Goal: Task Accomplishment & Management: Manage account settings

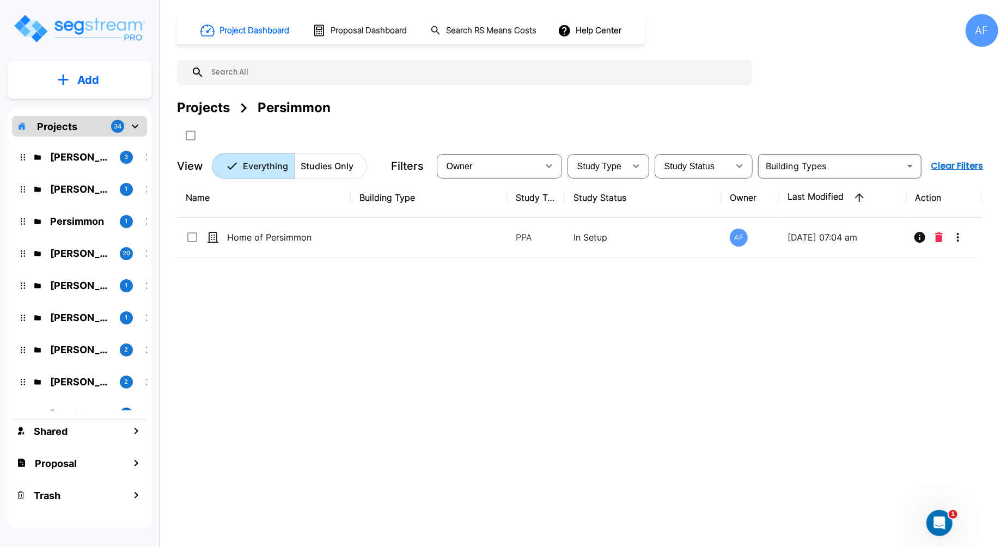
click at [243, 72] on input "text" at bounding box center [475, 72] width 543 height 25
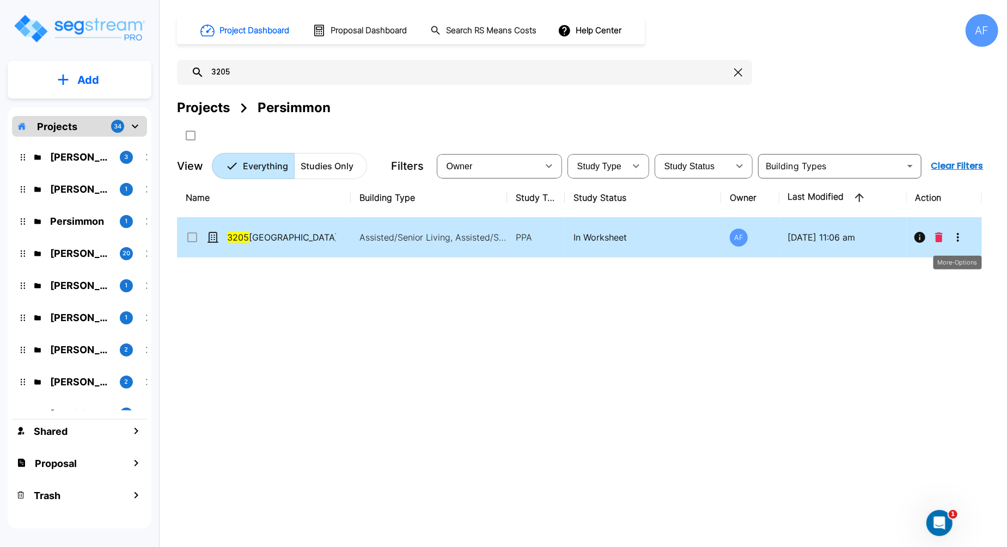
click at [954, 241] on icon "More-Options" at bounding box center [958, 237] width 13 height 13
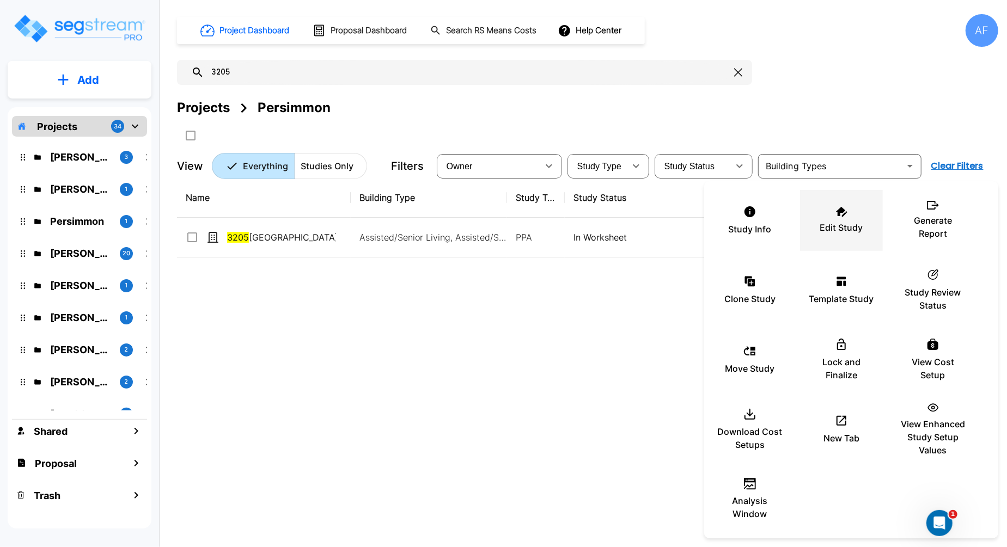
click at [855, 232] on p "Edit Study" at bounding box center [841, 227] width 43 height 13
click at [306, 71] on div at bounding box center [503, 273] width 1007 height 547
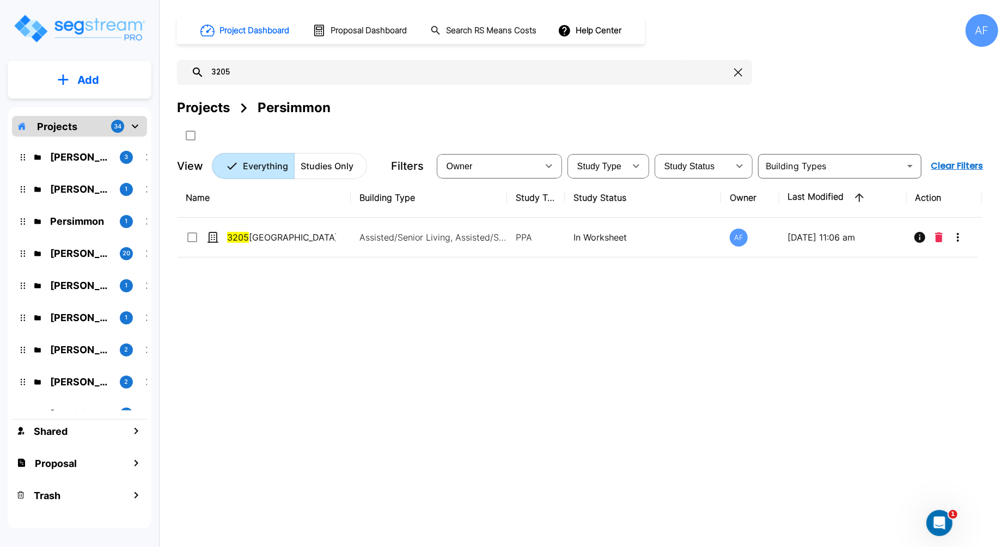
click at [218, 70] on input "3205" at bounding box center [467, 72] width 526 height 25
paste input "1810 Kensington"
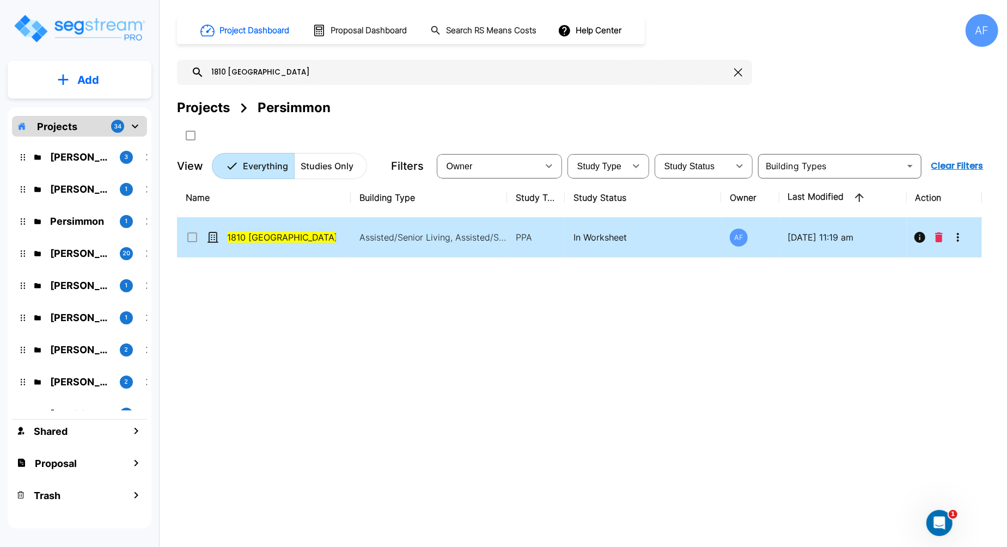
type input "1810 Kensington"
click at [956, 239] on icon "More-Options" at bounding box center [958, 237] width 13 height 13
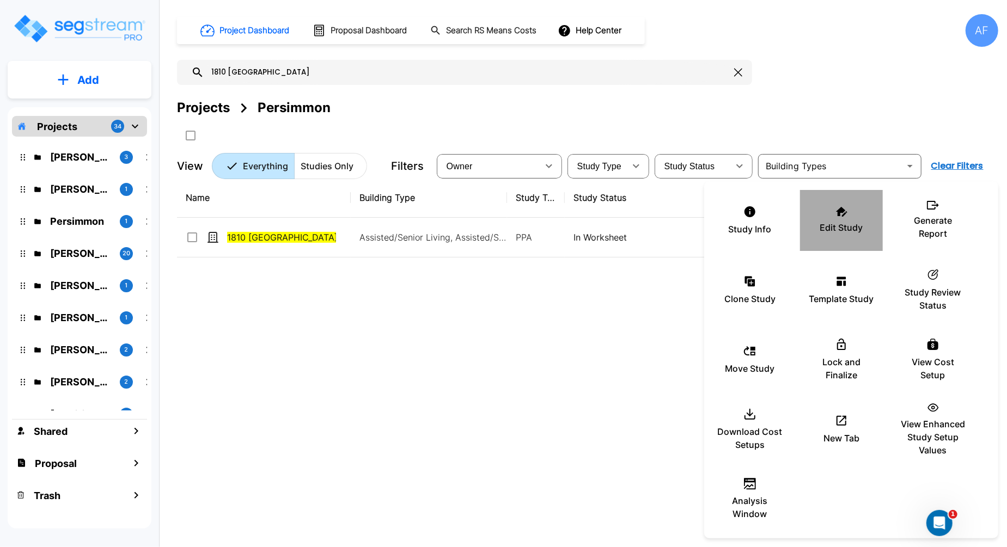
click at [842, 227] on p "Edit Study" at bounding box center [841, 227] width 43 height 13
click at [835, 240] on div "Edit Study" at bounding box center [841, 220] width 65 height 54
click at [420, 332] on div at bounding box center [503, 273] width 1007 height 547
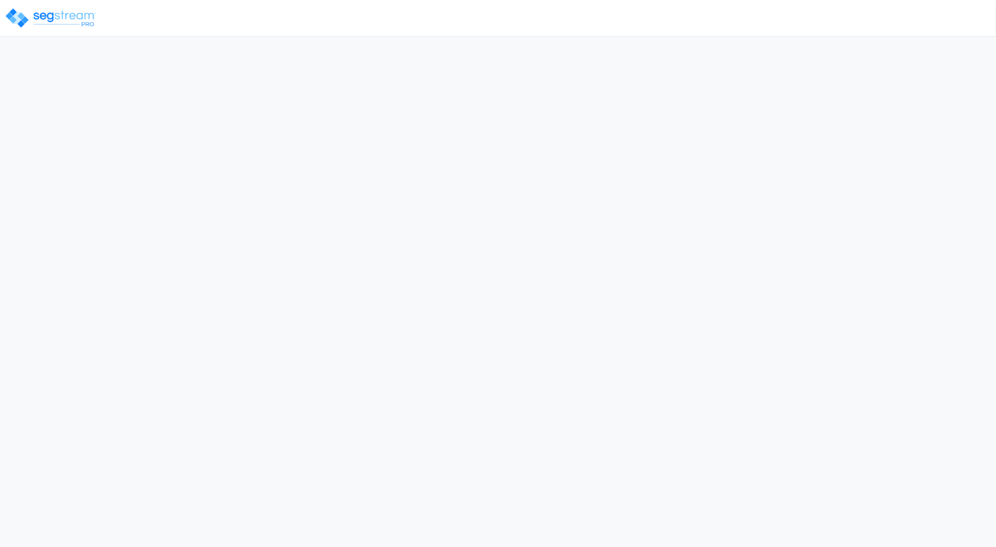
select select "2024"
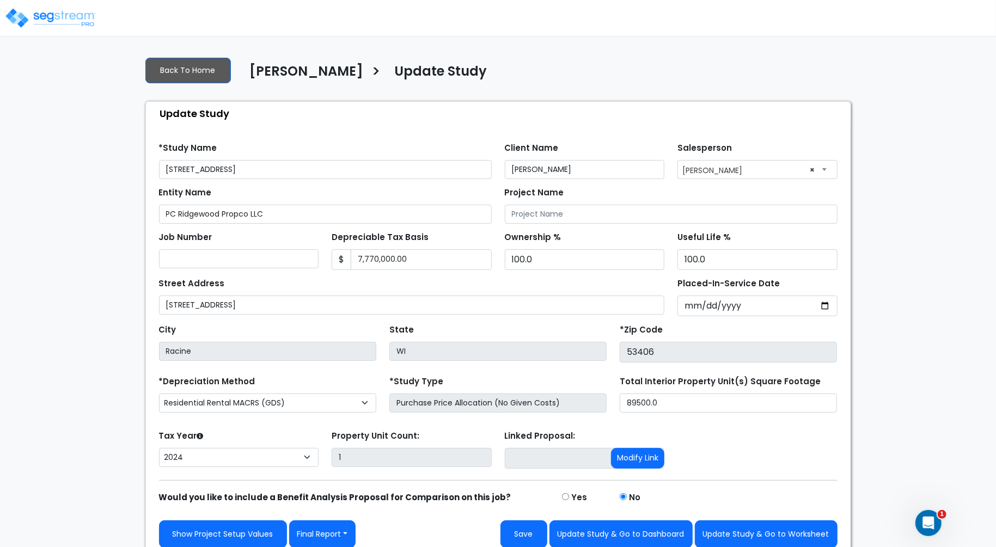
scroll to position [7, 0]
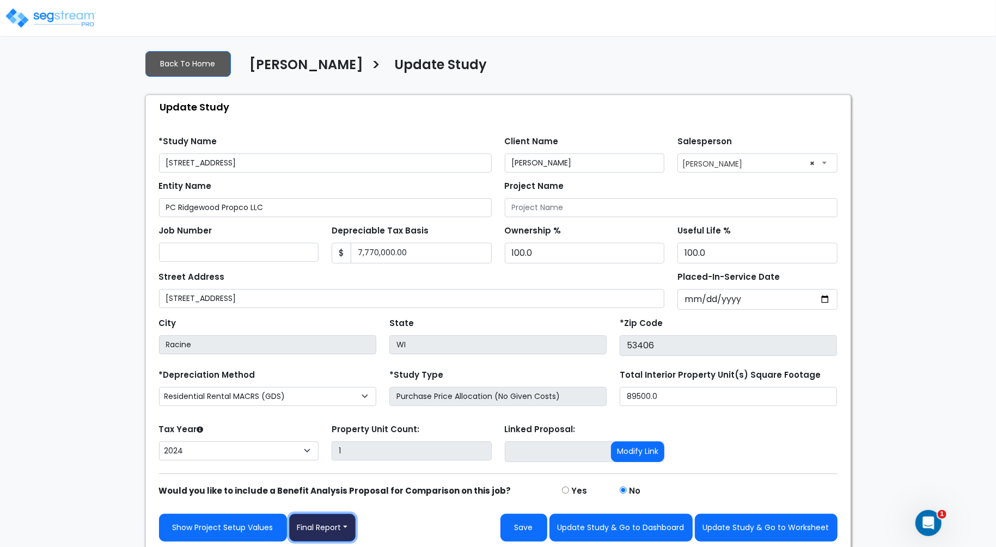
click at [346, 527] on button "Final Report" at bounding box center [322, 528] width 67 height 28
click at [357, 473] on link "Report Images" at bounding box center [347, 471] width 114 height 25
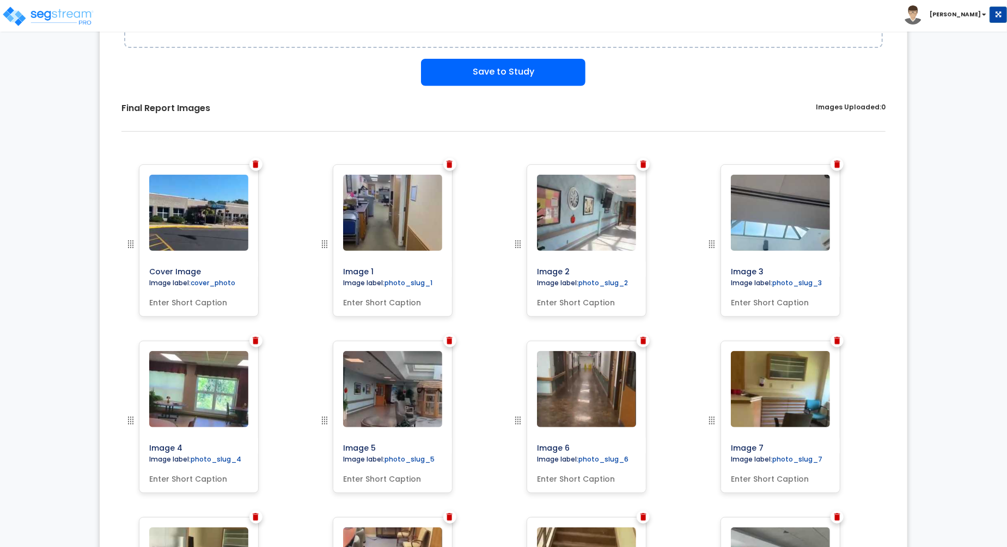
scroll to position [325, 0]
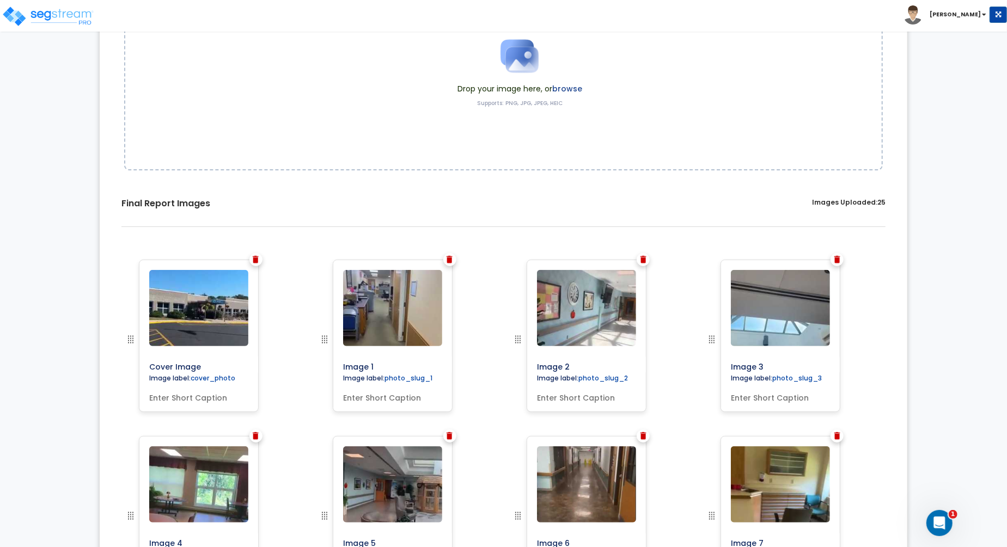
scroll to position [215, 0]
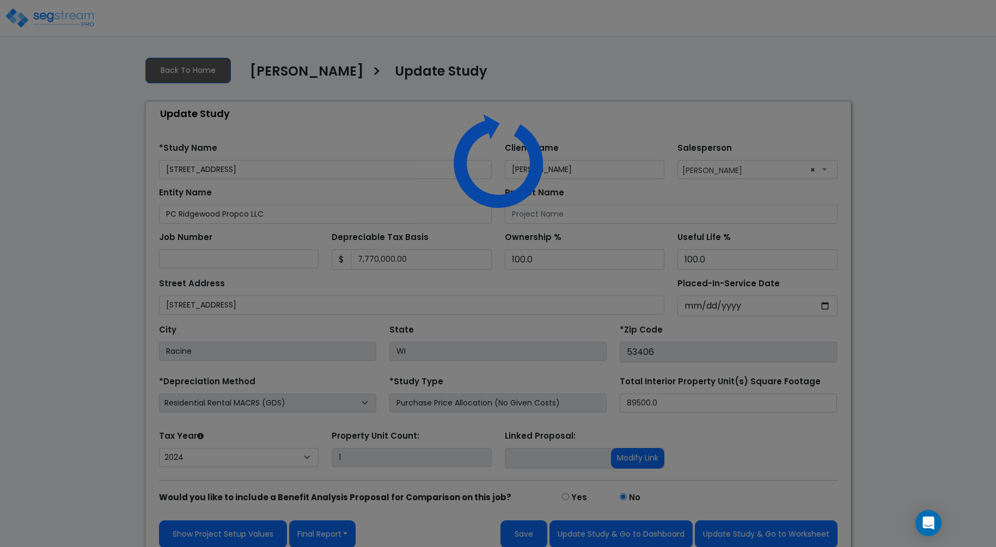
select select "2024"
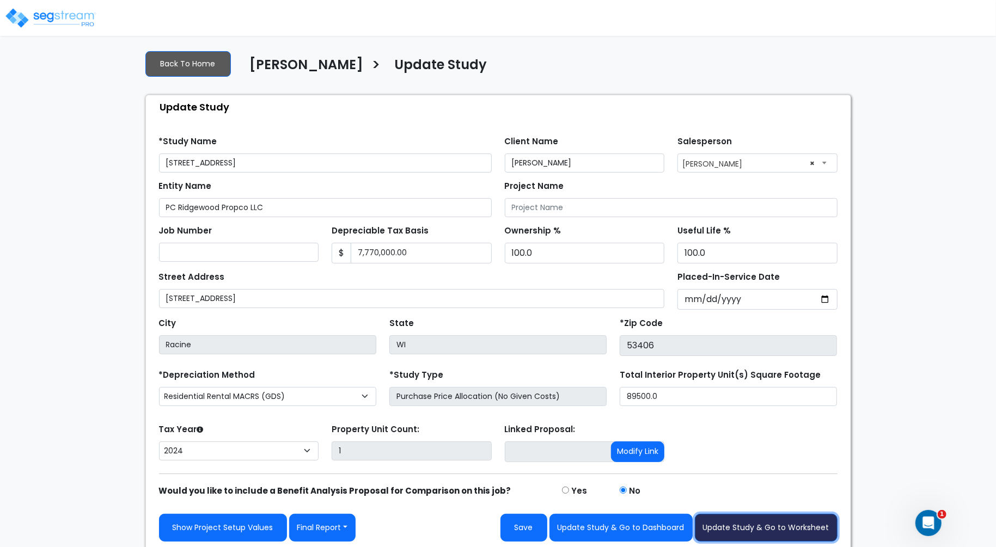
click at [756, 521] on button "Update Study & Go to Worksheet" at bounding box center [766, 528] width 143 height 28
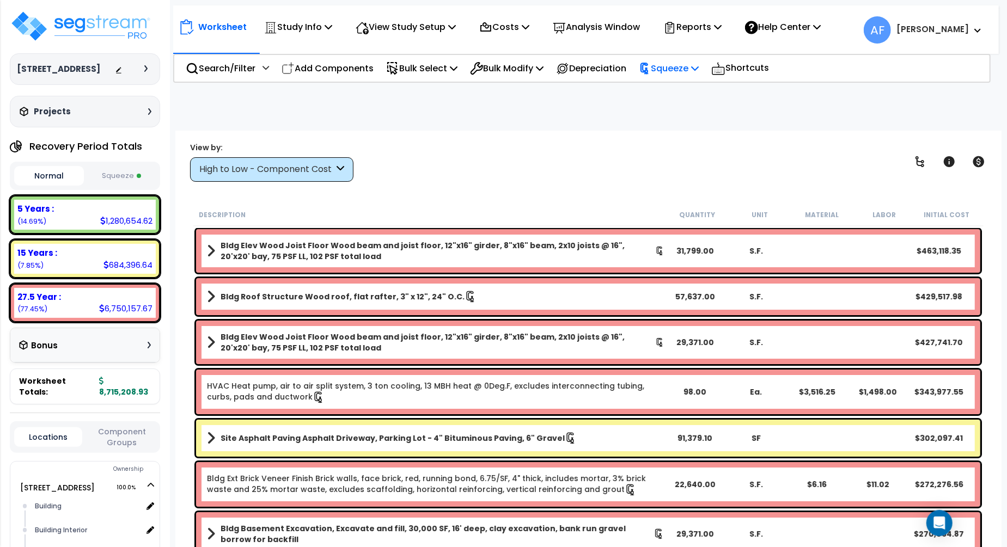
click at [681, 69] on p "Squeeze" at bounding box center [669, 68] width 60 height 15
click at [681, 96] on link "Re-squeeze" at bounding box center [688, 93] width 108 height 22
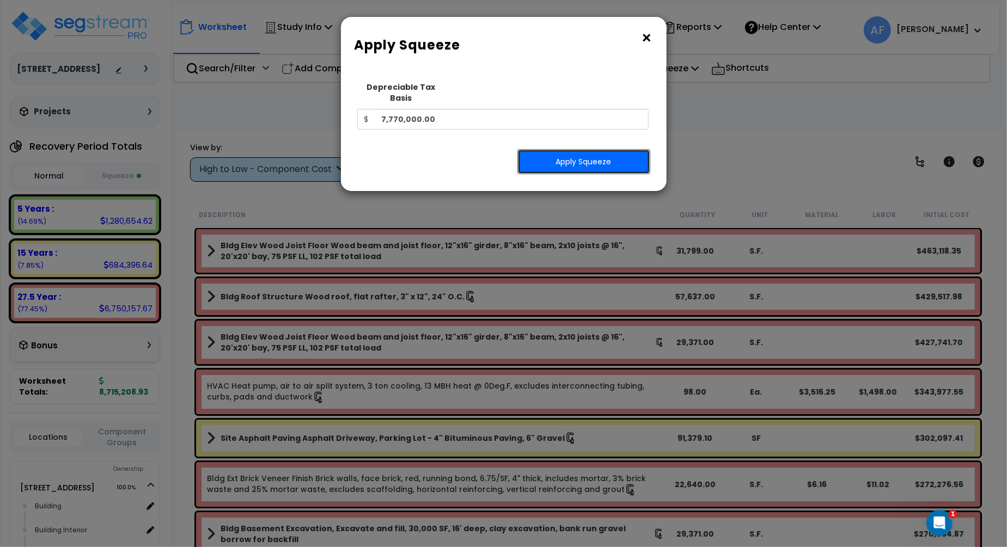
click at [592, 159] on button "Apply Squeeze" at bounding box center [583, 161] width 133 height 25
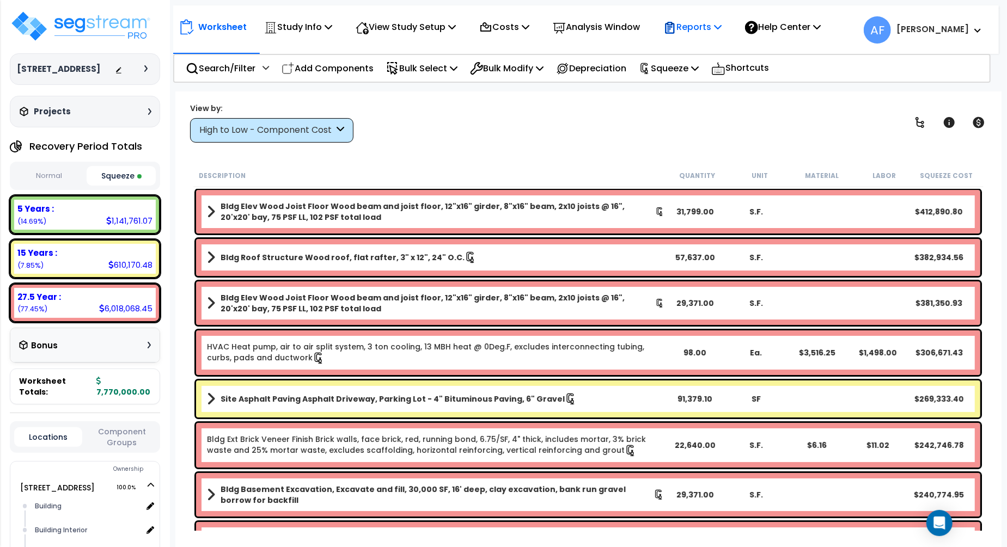
click at [709, 26] on p "Reports" at bounding box center [692, 27] width 58 height 15
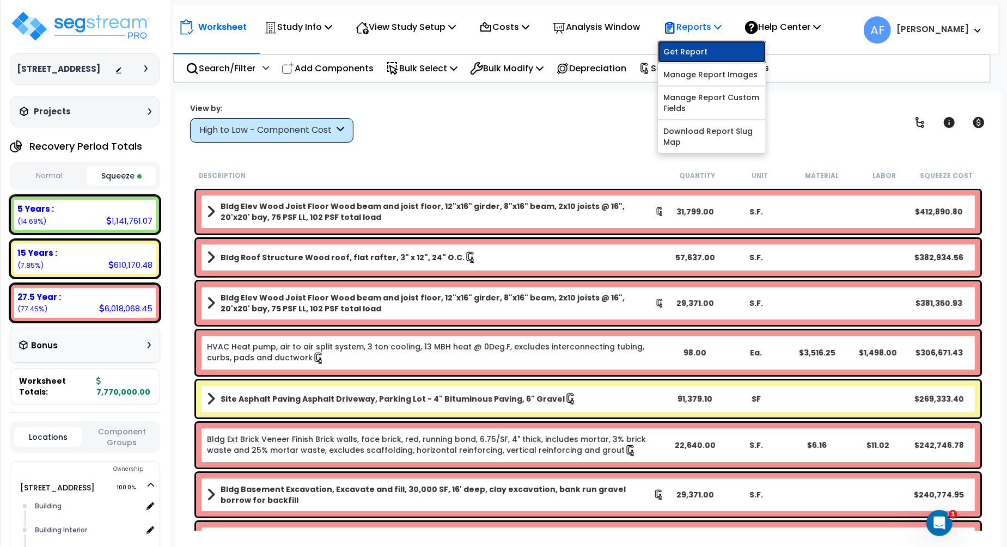
click at [709, 54] on link "Get Report" at bounding box center [712, 52] width 108 height 22
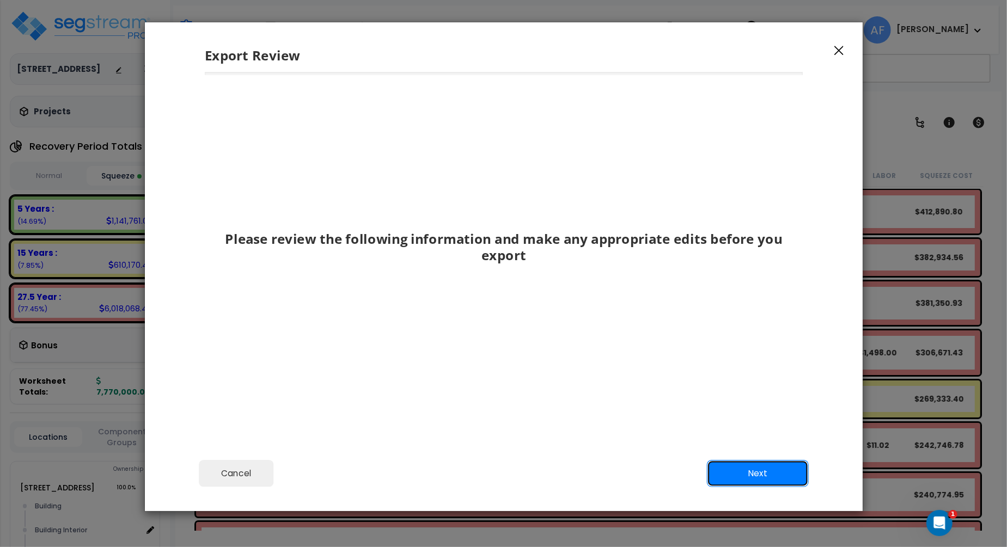
click at [778, 466] on button "Next" at bounding box center [758, 473] width 102 height 27
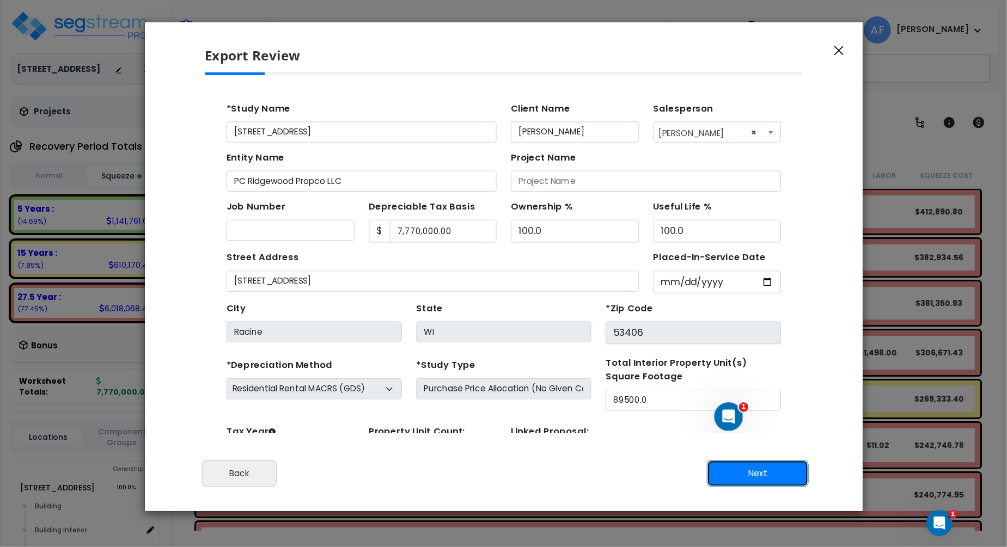
click at [758, 472] on button "Next" at bounding box center [758, 473] width 102 height 27
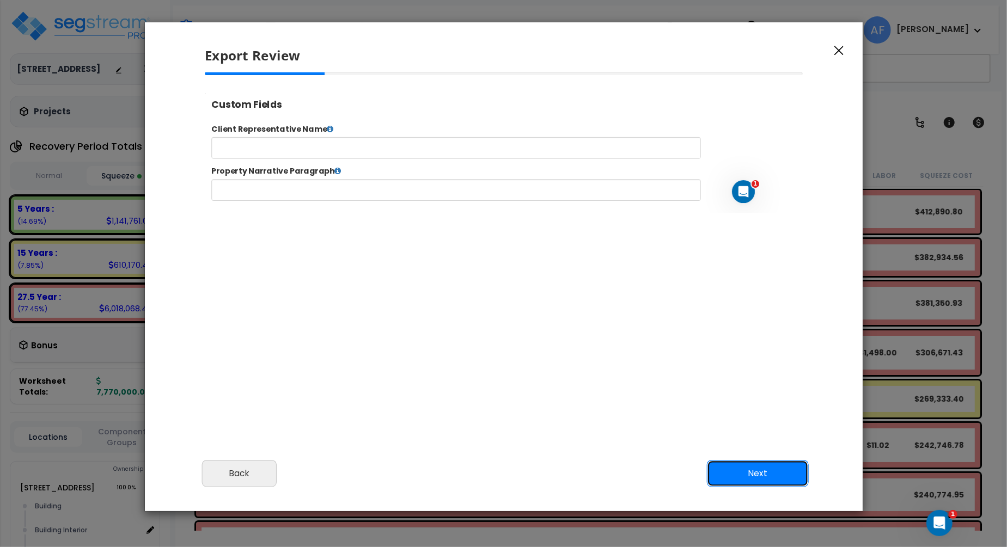
click at [758, 472] on button "Next" at bounding box center [758, 473] width 102 height 27
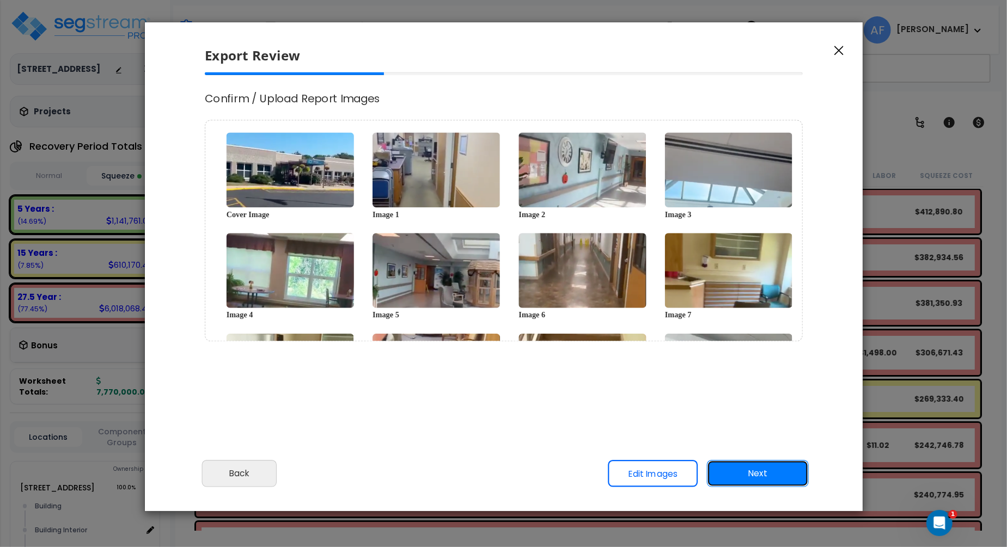
click at [758, 472] on button "Next" at bounding box center [758, 473] width 102 height 27
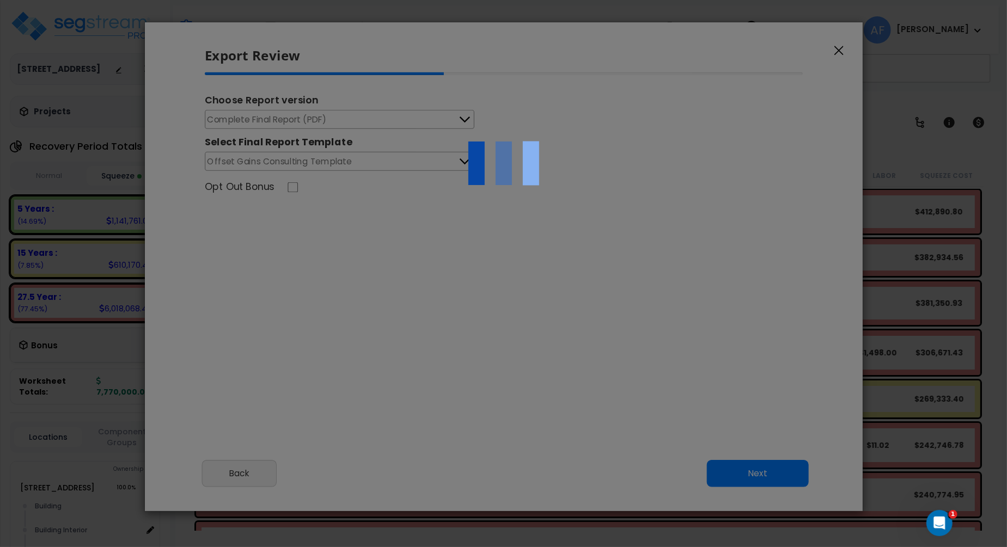
select select "2024"
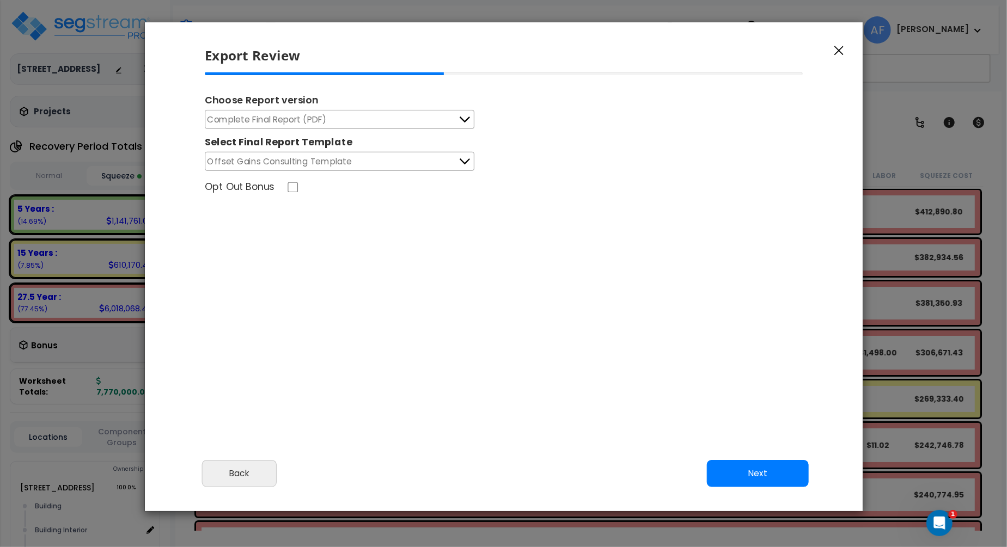
click at [435, 122] on button "Complete Final Report (PDF)" at bounding box center [340, 119] width 270 height 19
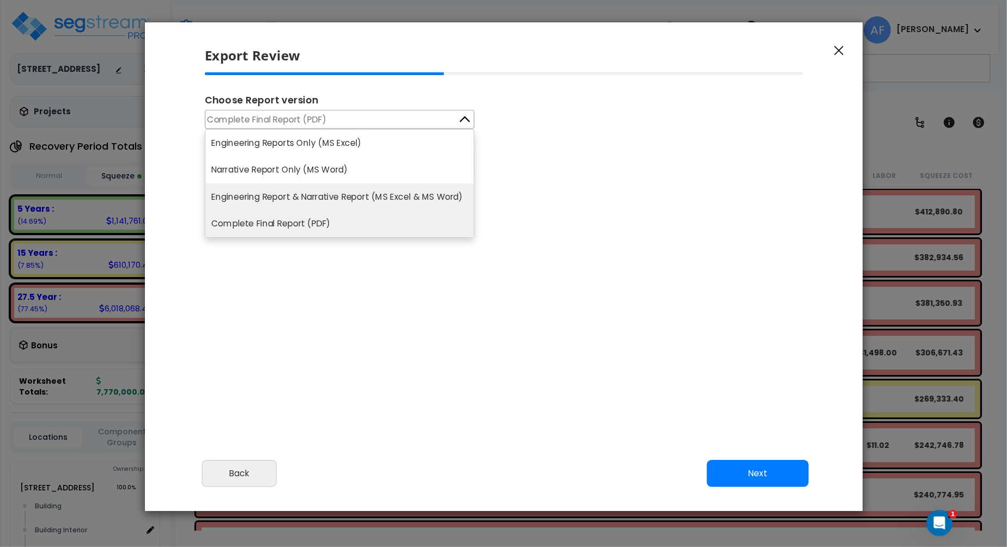
click at [420, 198] on li "Engineering Report & Narrative Report (MS Excel & MS Word)" at bounding box center [339, 197] width 269 height 27
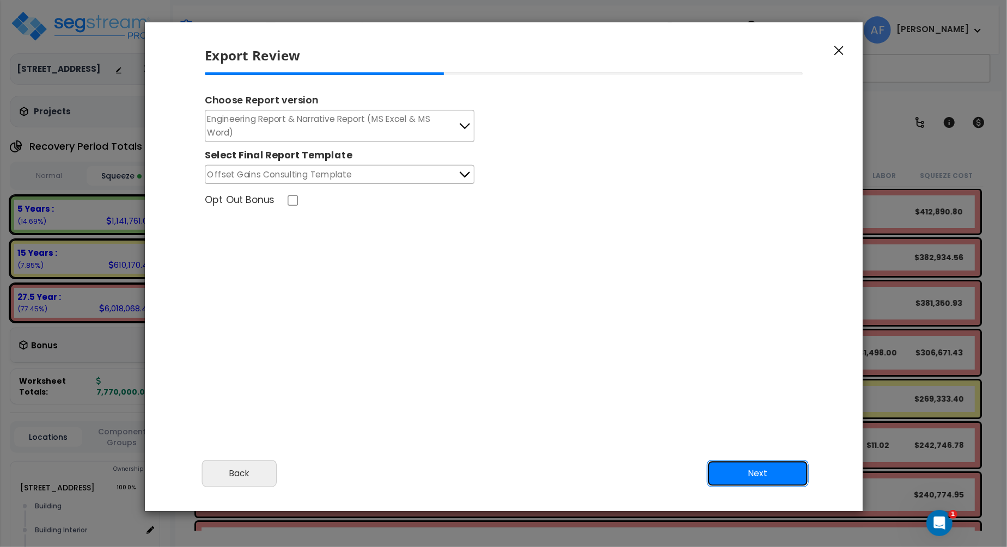
click at [754, 469] on button "Next" at bounding box center [758, 473] width 102 height 27
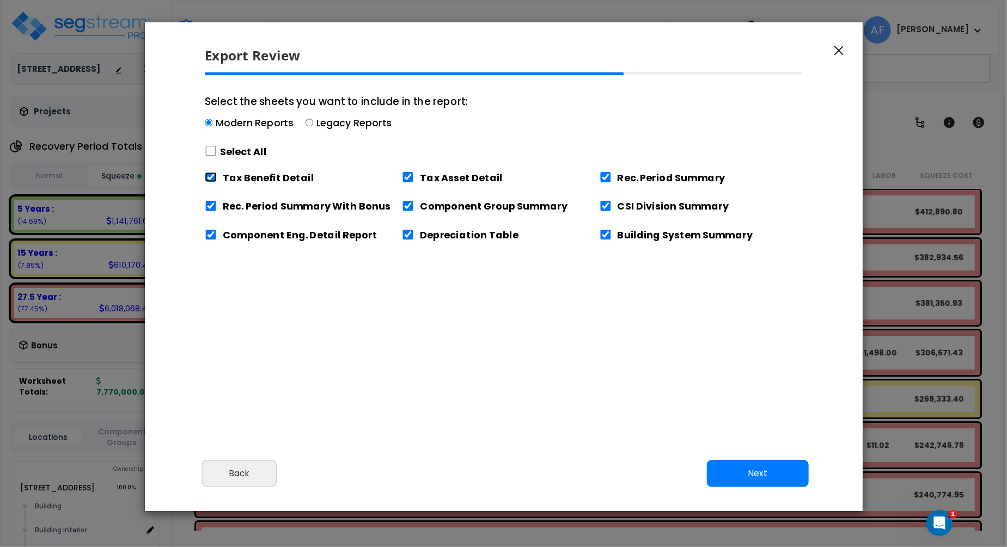
click at [215, 178] on input "Tax Benefit Detail" at bounding box center [211, 177] width 12 height 10
checkbox input "false"
click at [210, 179] on input "Tax Benefit Detail" at bounding box center [211, 177] width 12 height 10
checkbox input "false"
click at [756, 468] on button "Next" at bounding box center [758, 473] width 102 height 27
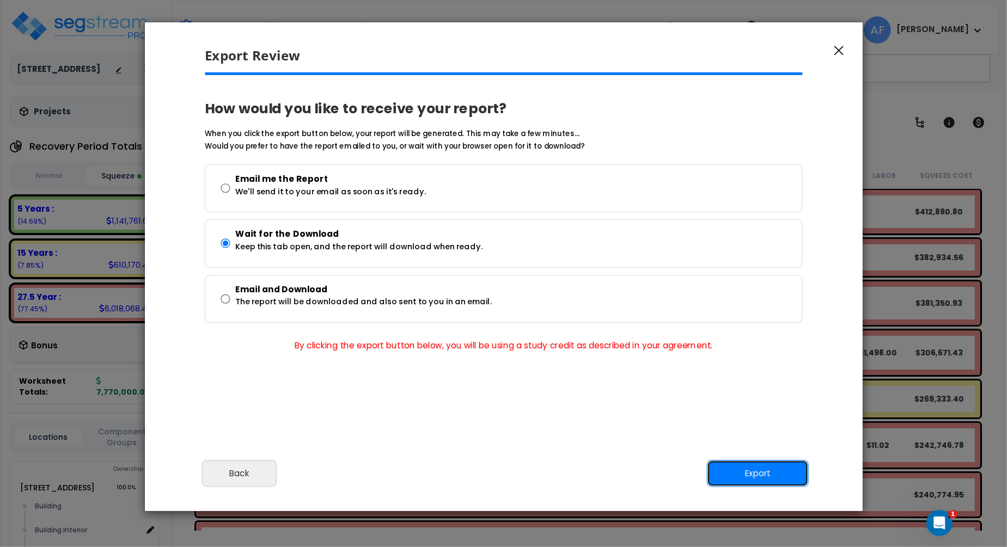
click at [777, 478] on button "Export" at bounding box center [758, 473] width 102 height 27
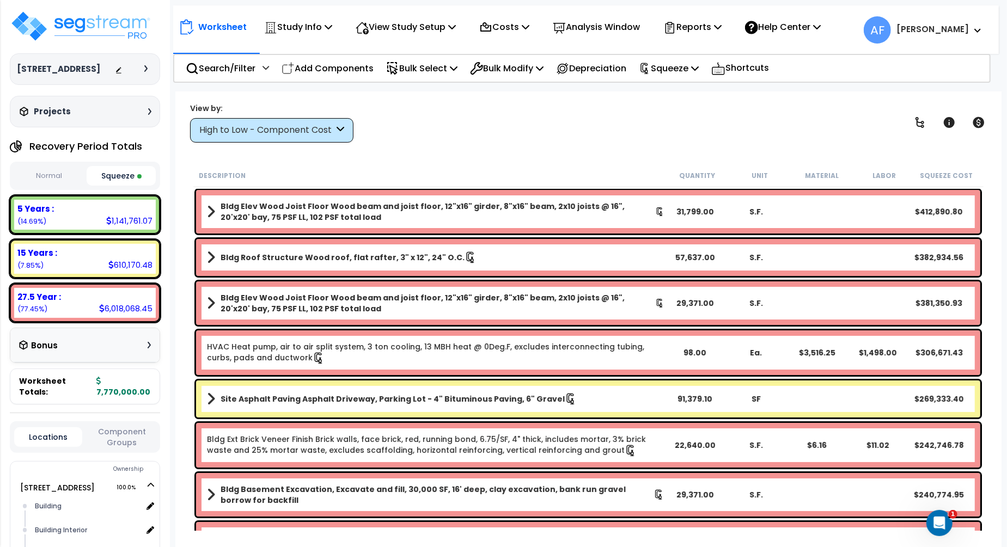
click at [567, 135] on div "View by: High to Low - Component Cost High to Low - Component Cost" at bounding box center [588, 122] width 804 height 40
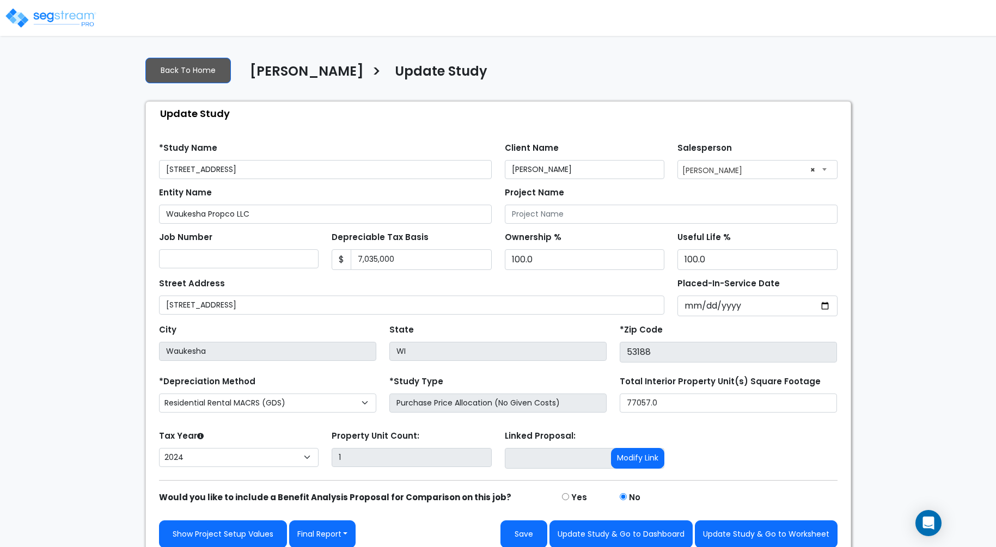
select select "2024"
drag, startPoint x: 406, startPoint y: 263, endPoint x: 293, endPoint y: 254, distance: 114.2
click at [293, 254] on div "Job Number Depreciable Tax Basis $ 7,035,000 Ownership %" at bounding box center [499, 247] width 692 height 46
type input "5,735,000"
click at [529, 528] on button "Save" at bounding box center [524, 535] width 47 height 28
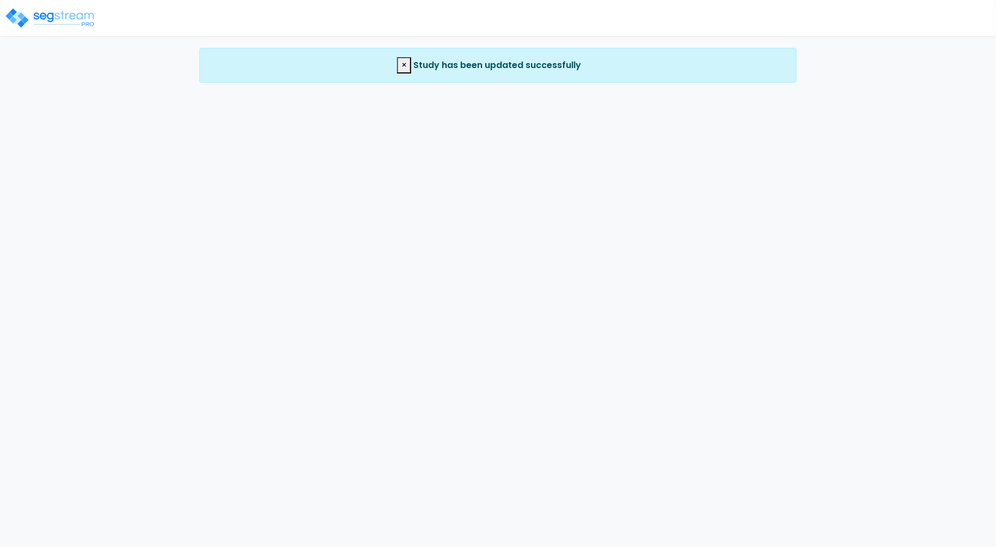
select select "2024"
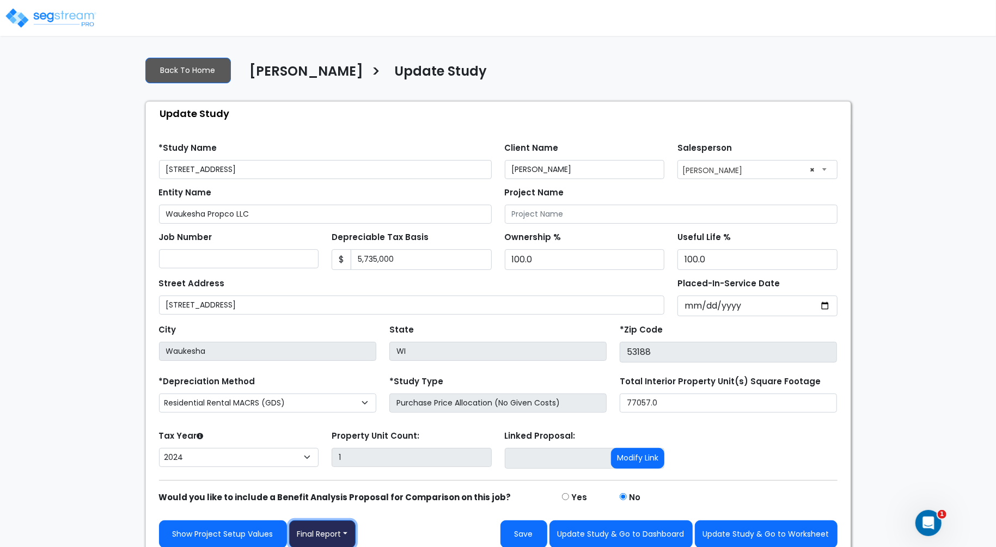
click at [342, 531] on button "Final Report" at bounding box center [322, 535] width 67 height 28
click at [354, 466] on link "Report Images" at bounding box center [347, 478] width 114 height 25
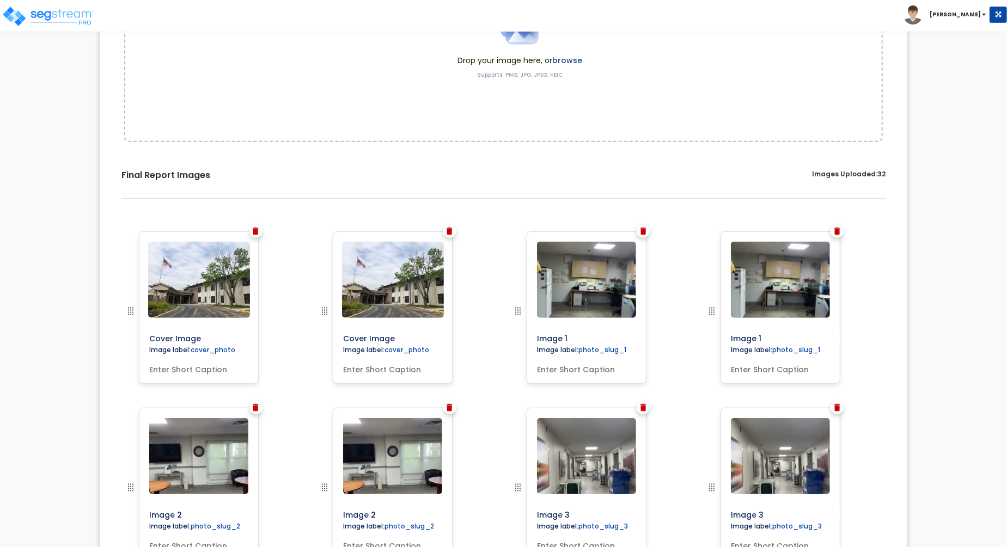
scroll to position [247, 0]
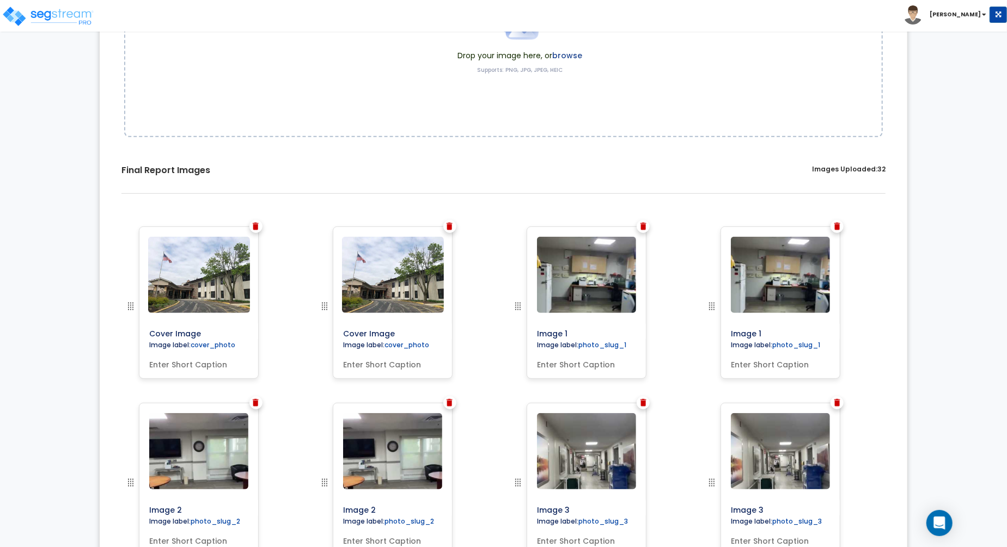
click at [449, 223] on img at bounding box center [450, 227] width 6 height 8
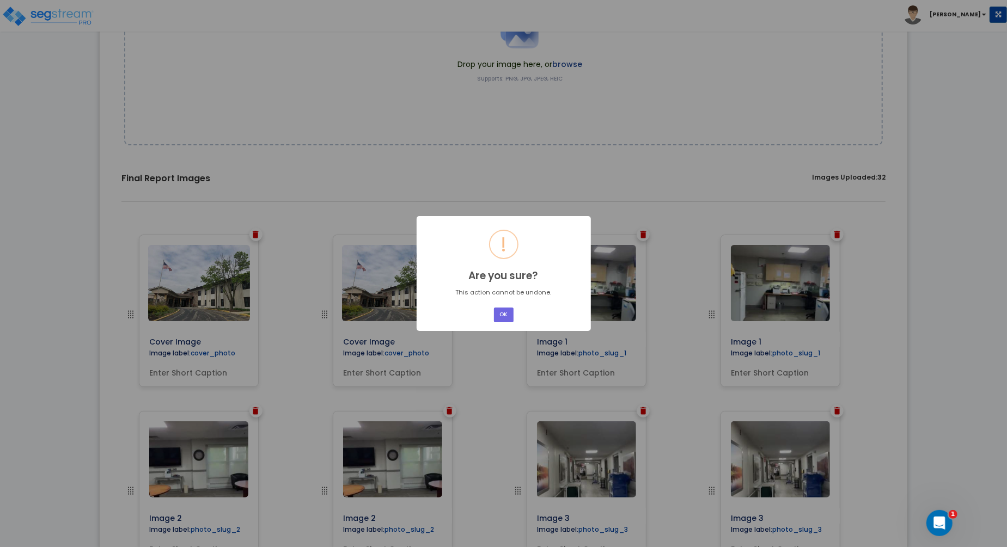
scroll to position [208, 0]
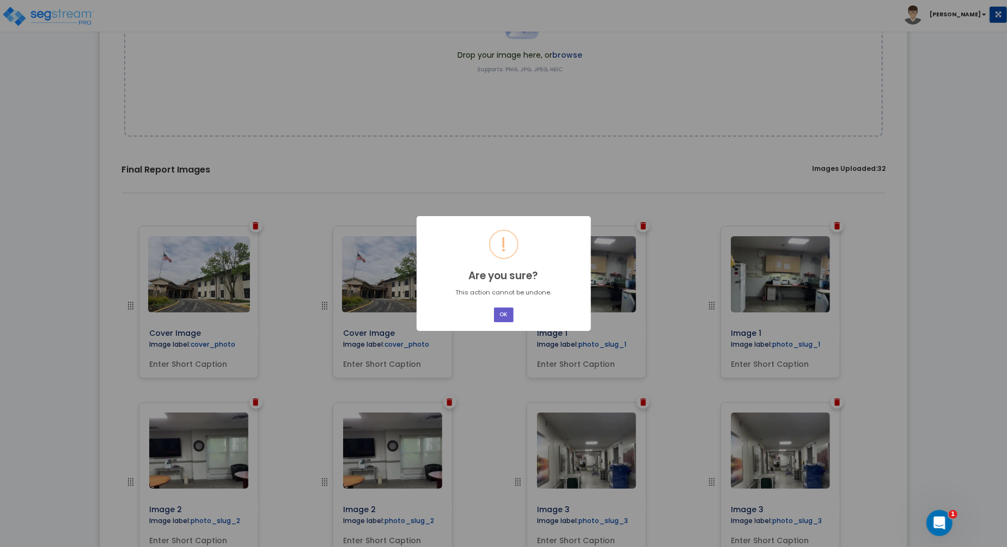
click at [502, 314] on button "OK" at bounding box center [504, 315] width 20 height 15
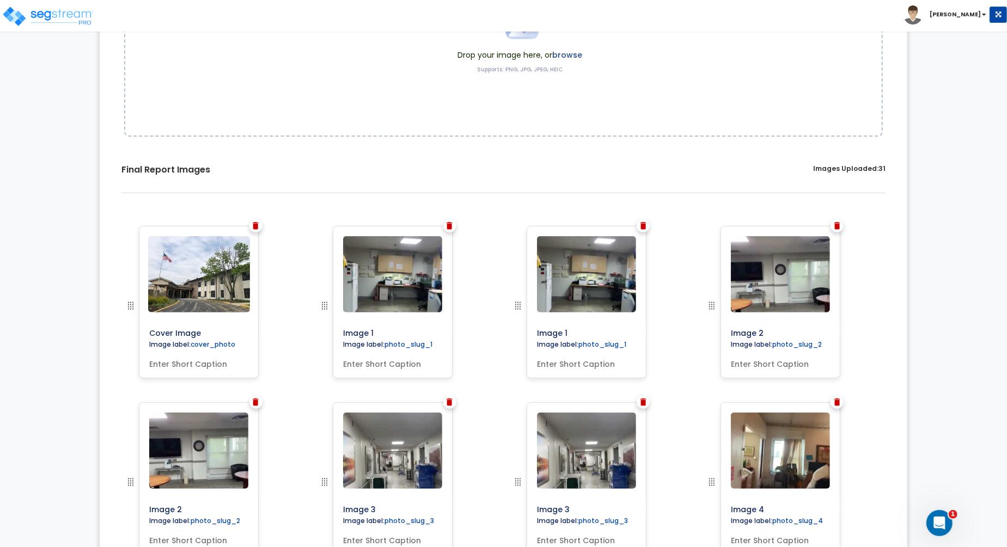
click at [450, 228] on img at bounding box center [450, 226] width 6 height 8
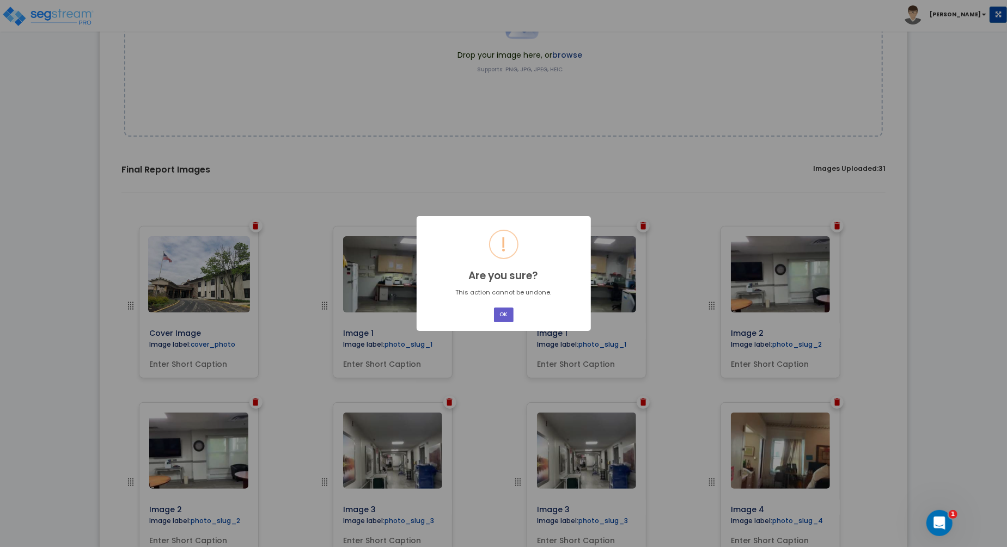
click at [503, 315] on button "OK" at bounding box center [504, 315] width 20 height 15
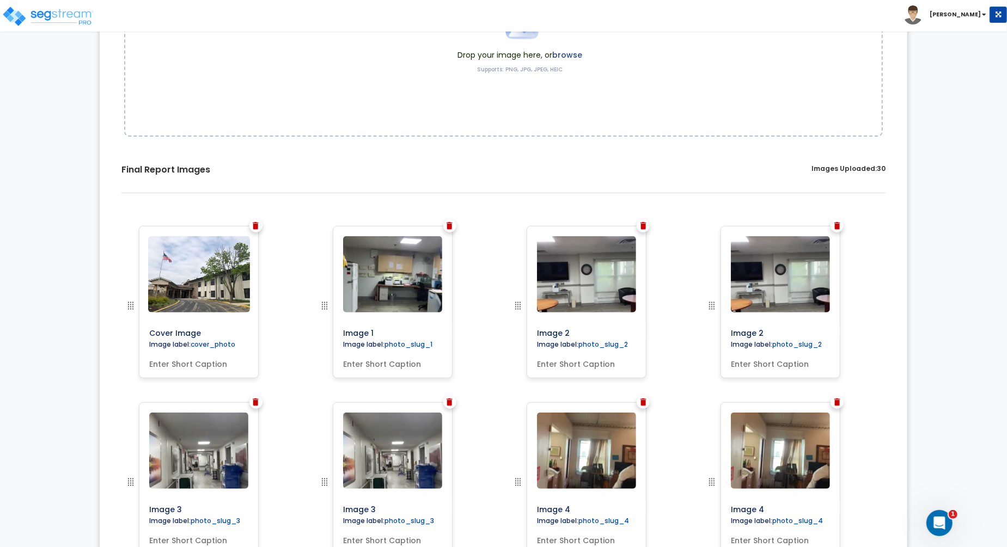
click at [638, 228] on div at bounding box center [643, 226] width 13 height 13
click at [646, 226] on img at bounding box center [644, 226] width 6 height 8
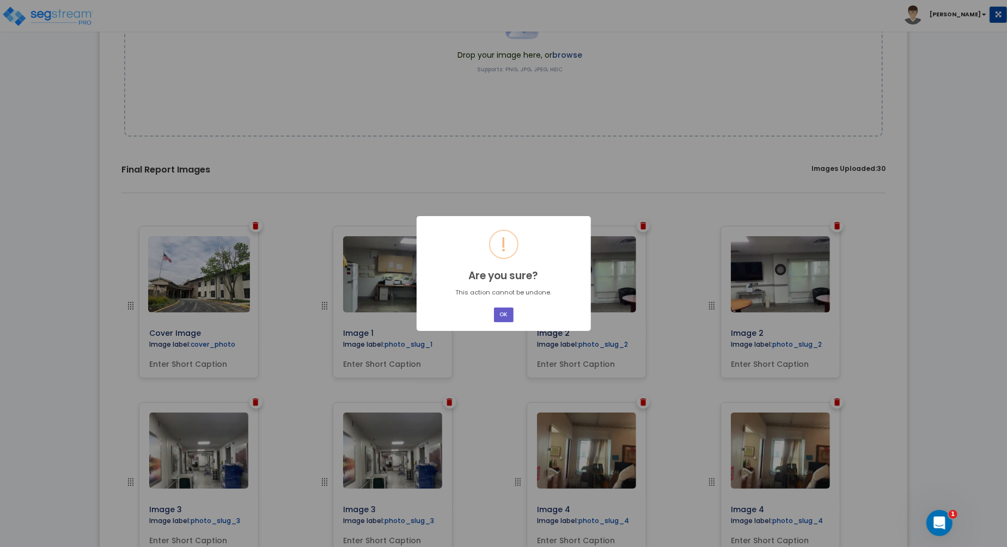
click at [502, 313] on button "OK" at bounding box center [504, 315] width 20 height 15
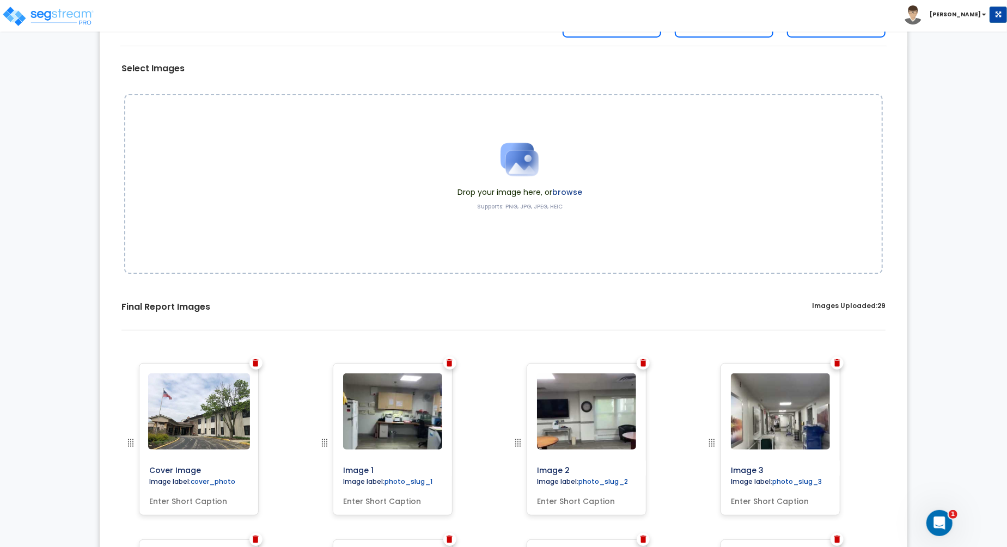
scroll to position [0, 0]
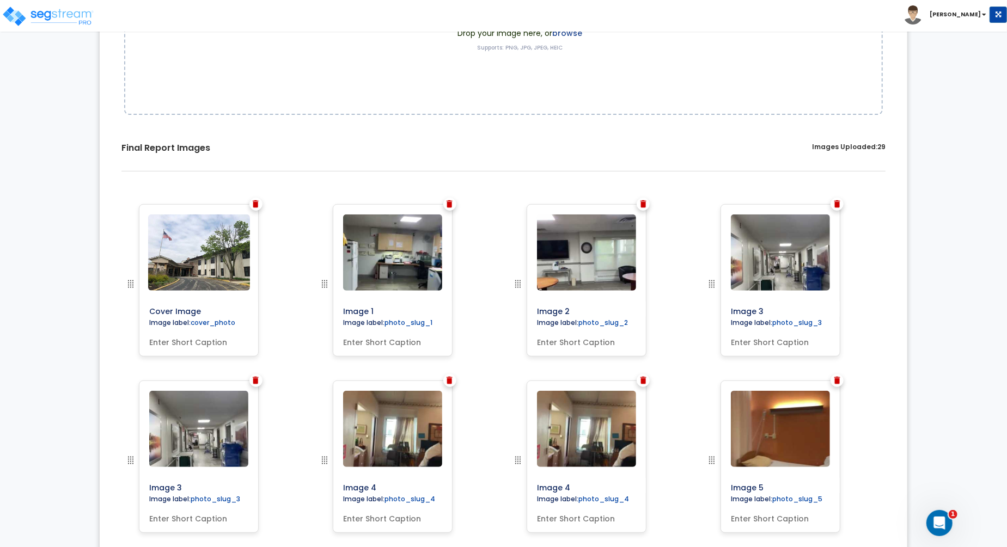
click at [253, 380] on img at bounding box center [256, 381] width 6 height 8
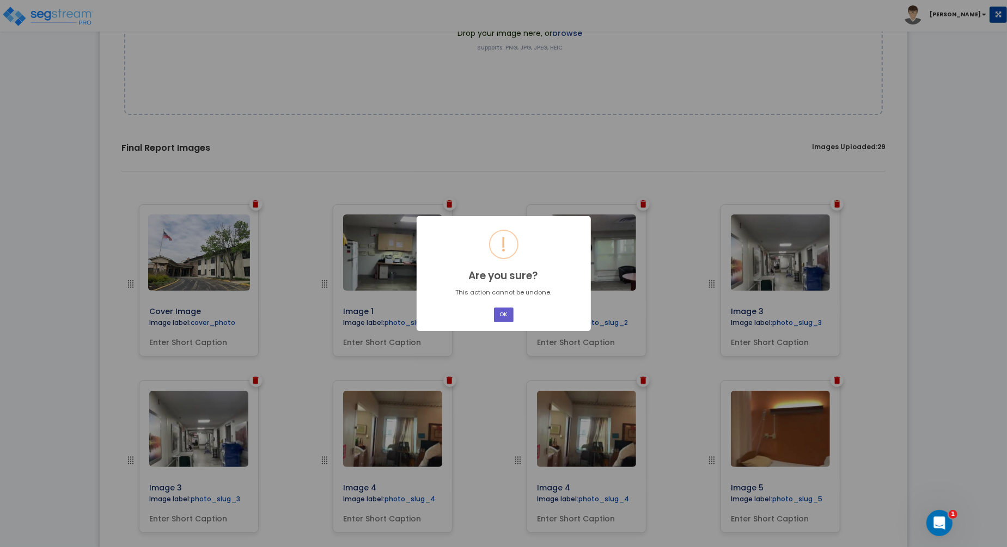
click at [507, 318] on button "OK" at bounding box center [504, 315] width 20 height 15
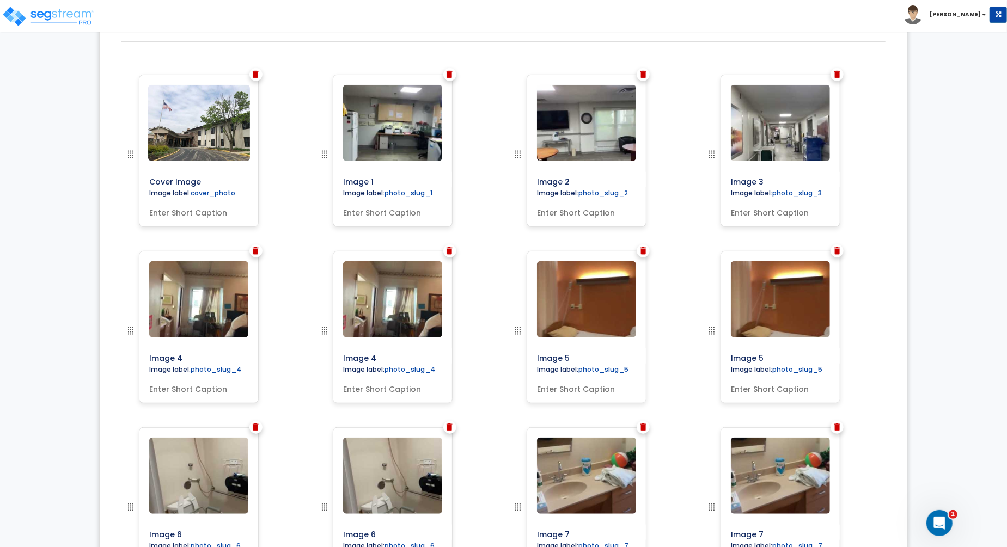
scroll to position [369, 0]
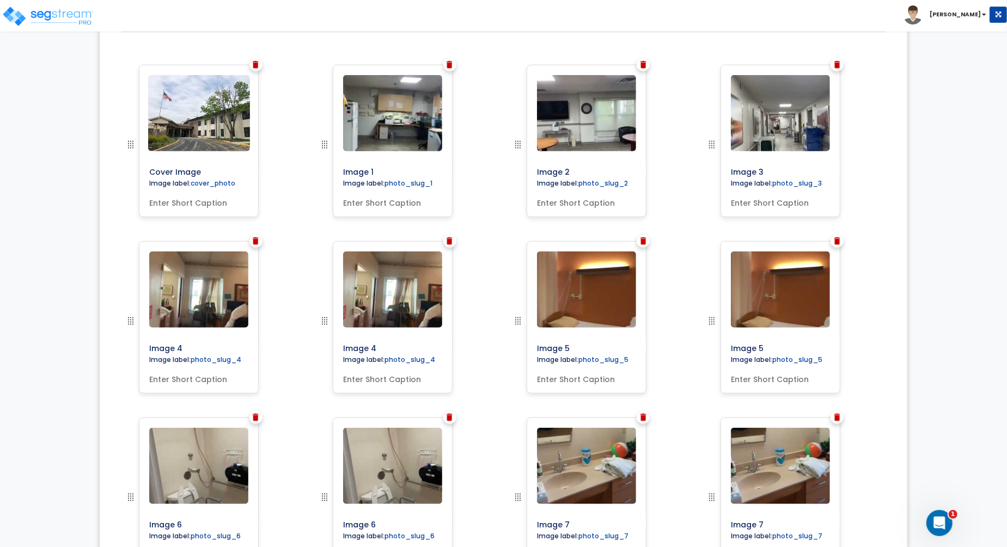
click at [449, 243] on div at bounding box center [449, 241] width 13 height 13
click at [448, 241] on img at bounding box center [450, 242] width 6 height 8
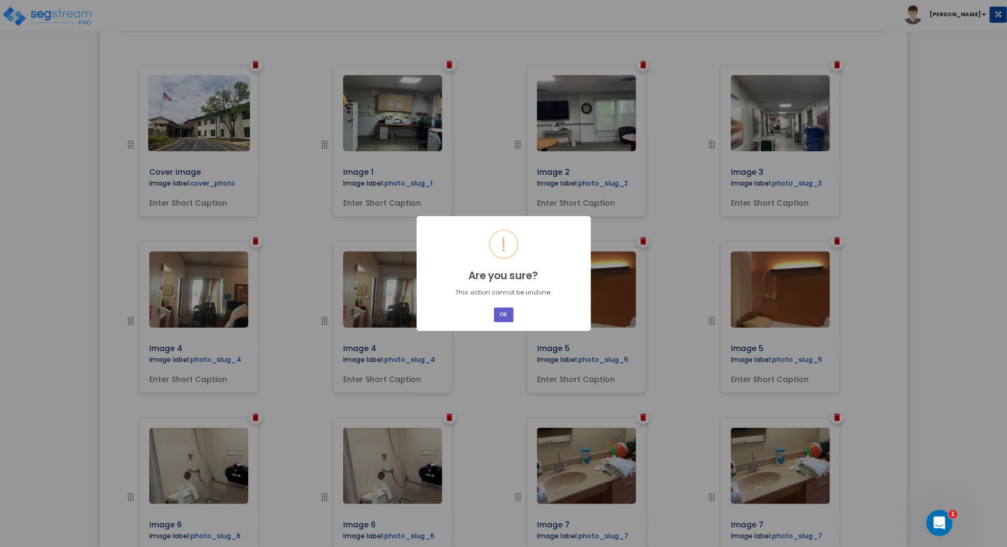
click at [505, 312] on button "OK" at bounding box center [504, 315] width 20 height 15
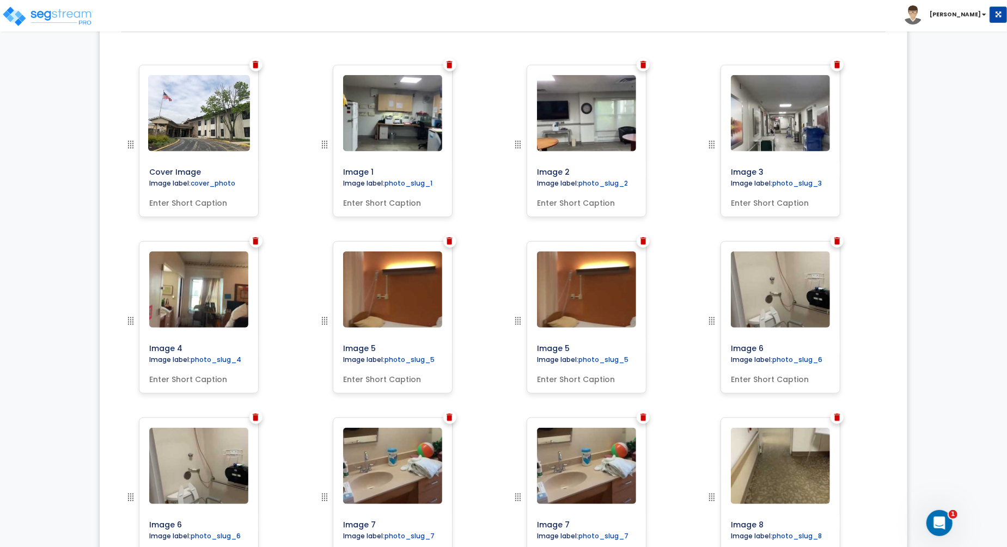
click at [446, 238] on div at bounding box center [449, 241] width 13 height 13
click at [452, 241] on img at bounding box center [450, 242] width 6 height 8
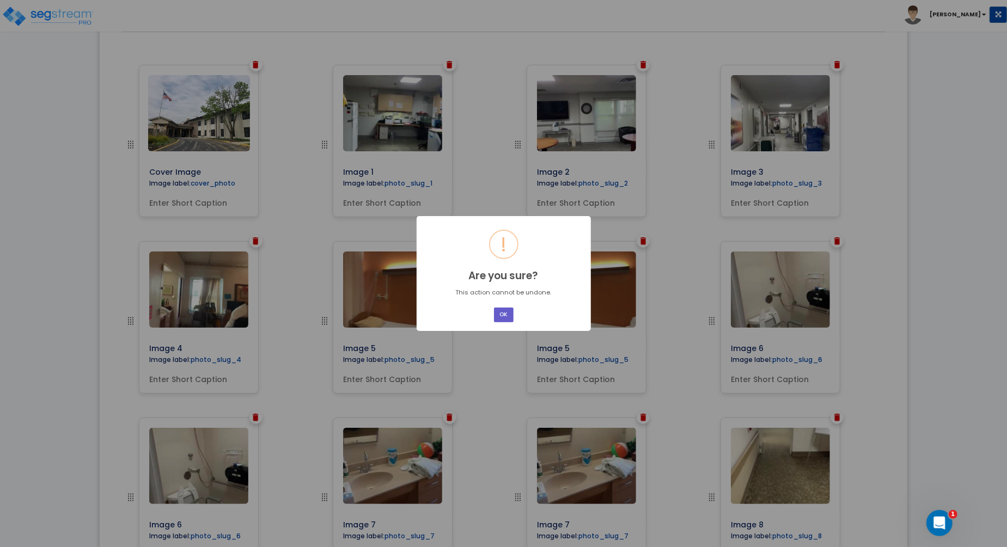
click at [500, 316] on button "OK" at bounding box center [504, 315] width 20 height 15
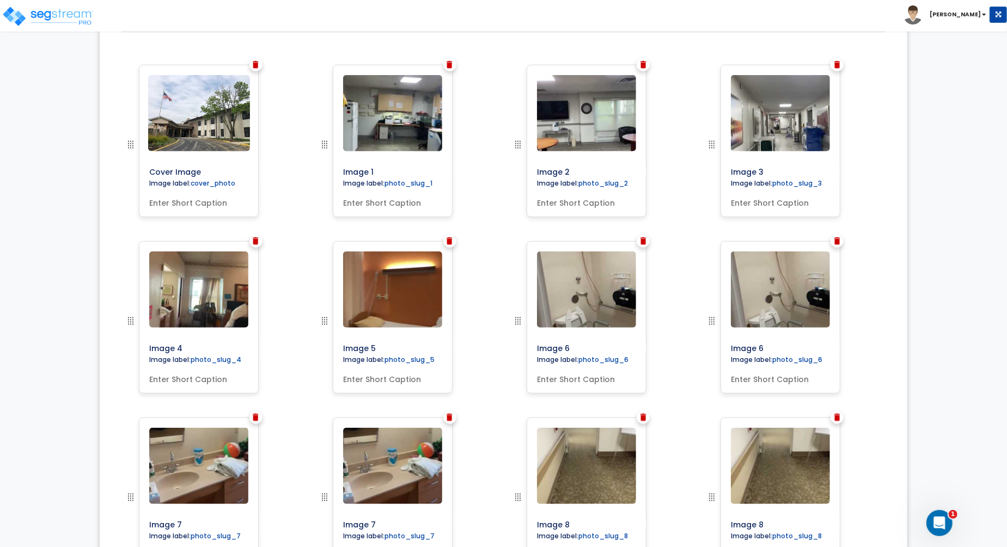
click at [642, 242] on img at bounding box center [644, 242] width 6 height 8
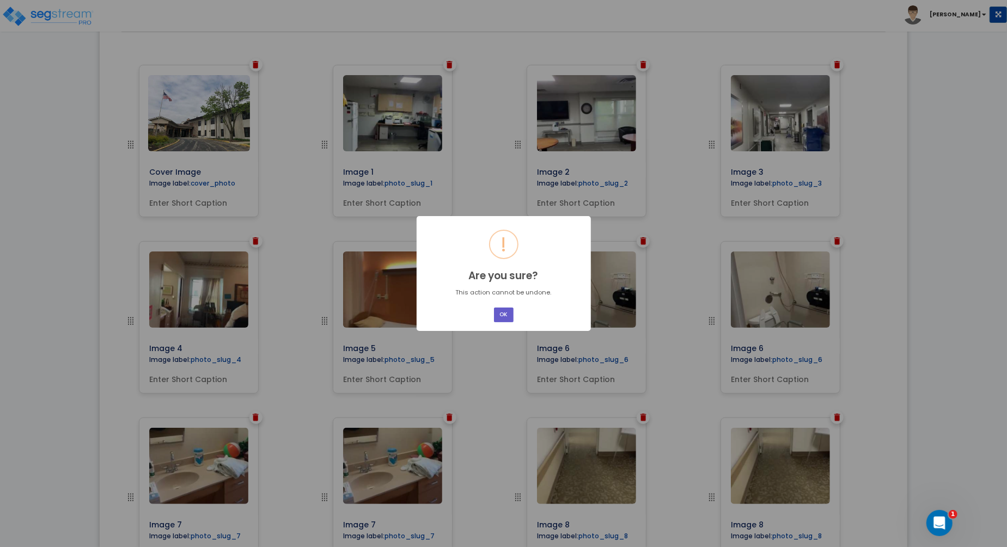
click at [505, 313] on button "OK" at bounding box center [504, 315] width 20 height 15
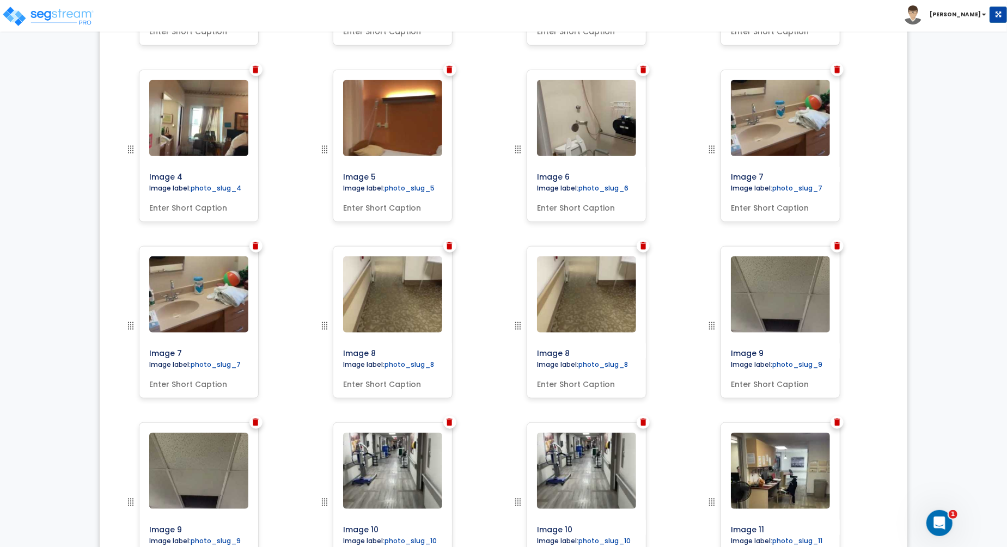
scroll to position [557, 0]
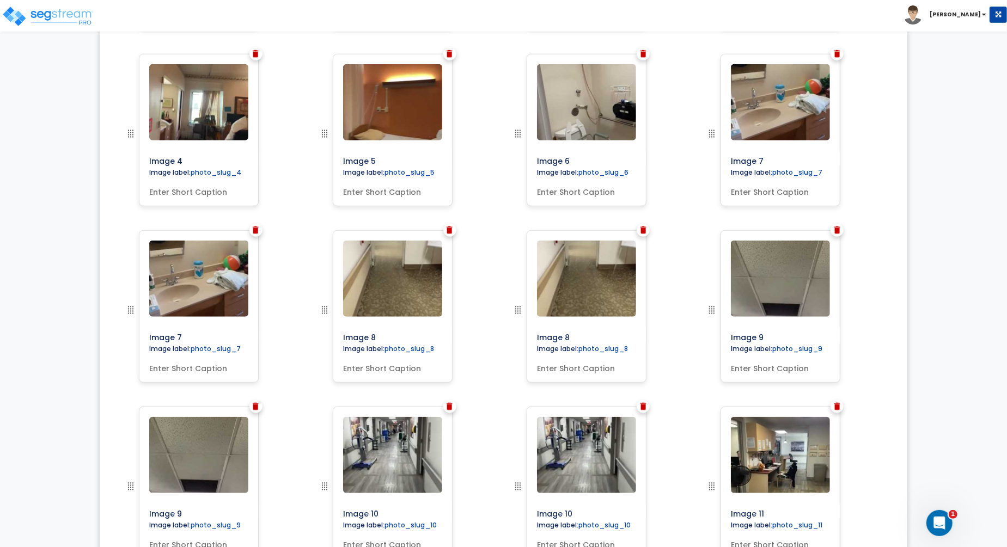
click at [253, 230] on img at bounding box center [256, 231] width 6 height 8
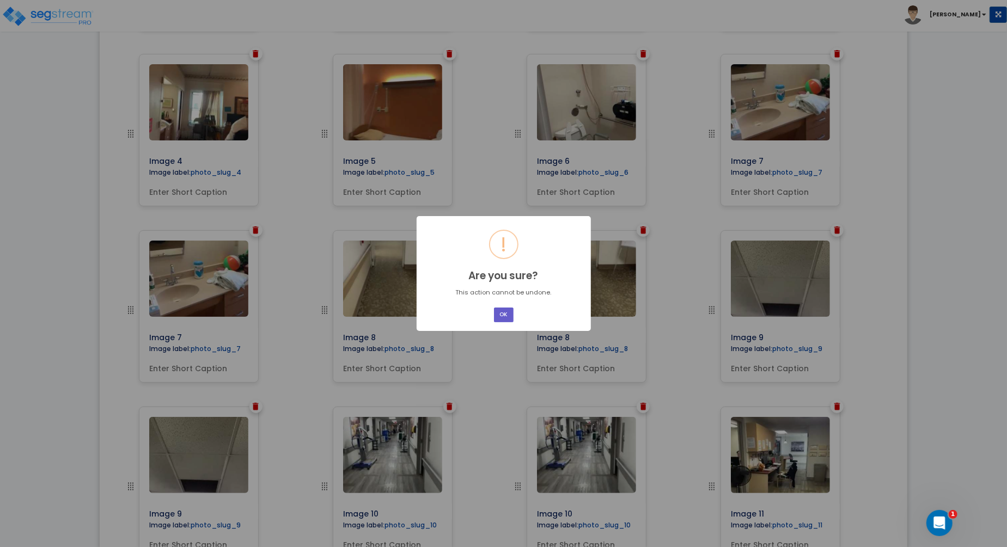
click at [504, 309] on button "OK" at bounding box center [504, 315] width 20 height 15
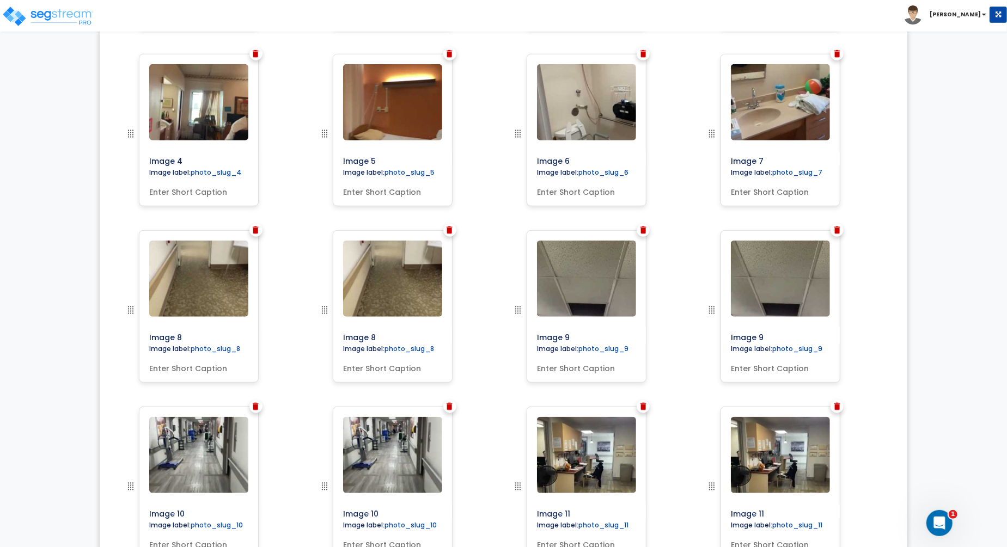
click at [447, 230] on img at bounding box center [450, 231] width 6 height 8
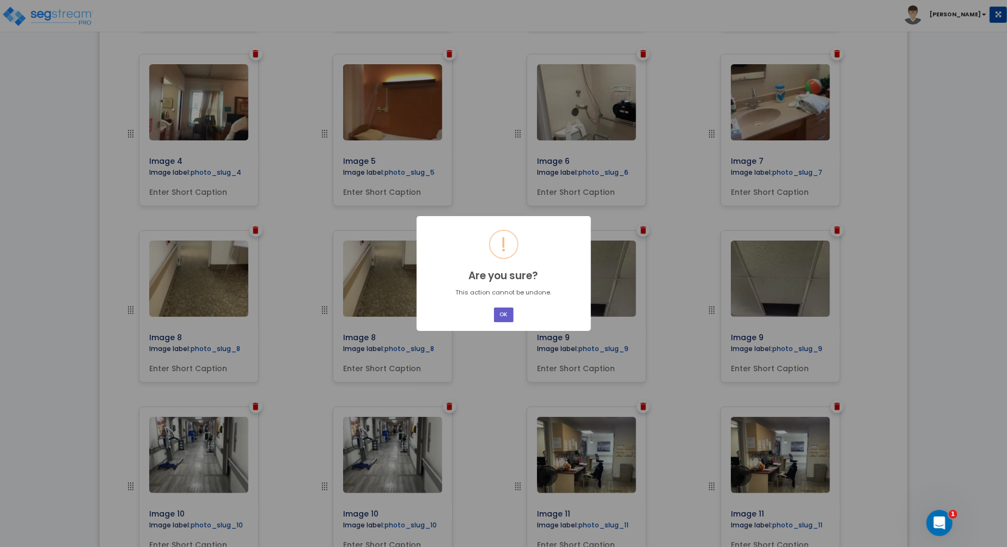
click at [502, 310] on button "OK" at bounding box center [504, 315] width 20 height 15
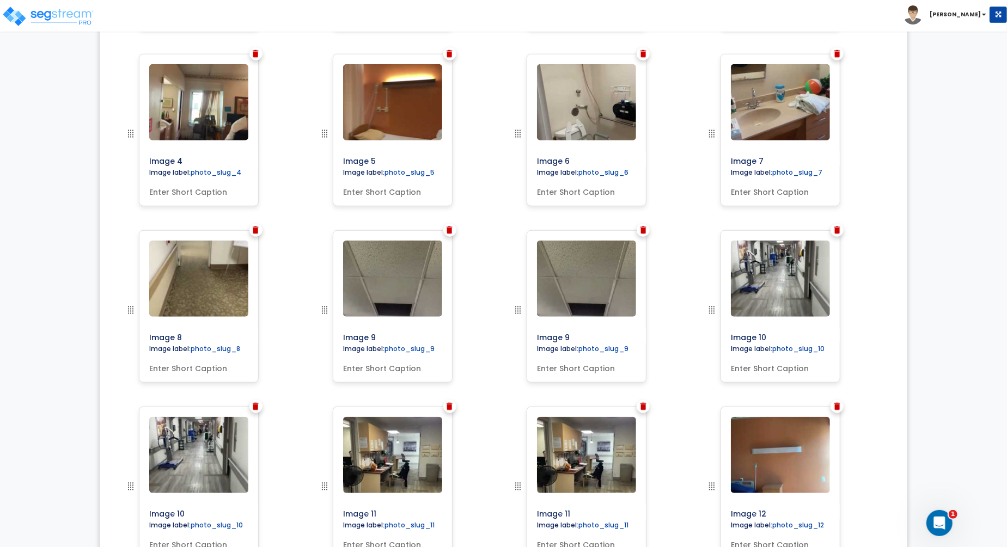
click at [642, 229] on img at bounding box center [644, 231] width 6 height 8
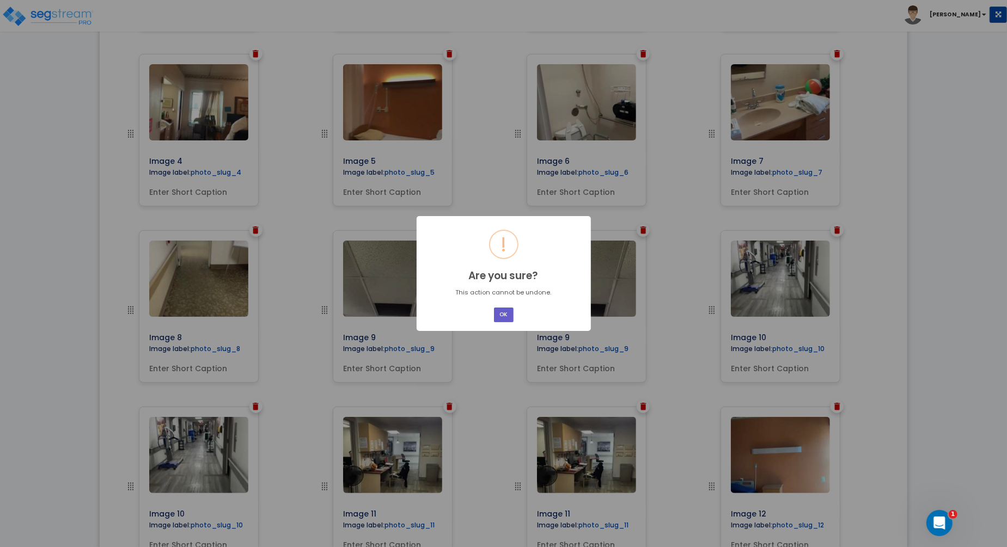
click at [504, 313] on button "OK" at bounding box center [504, 315] width 20 height 15
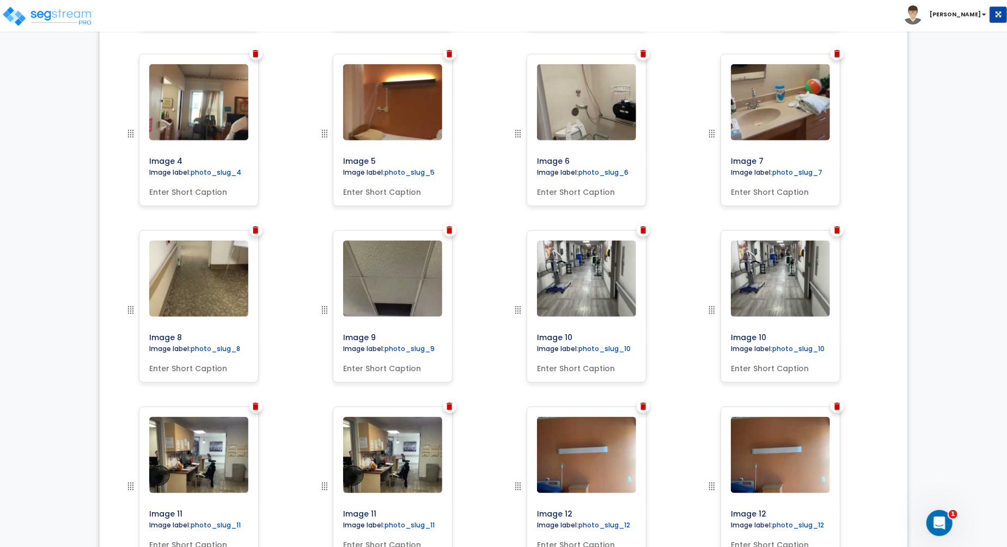
click at [644, 230] on img at bounding box center [644, 231] width 6 height 8
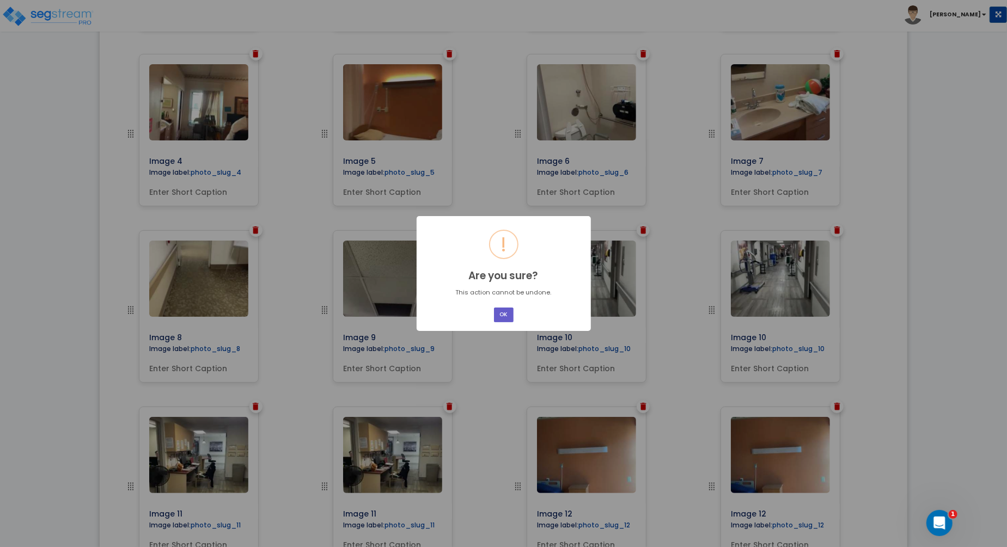
click at [501, 312] on button "OK" at bounding box center [504, 315] width 20 height 15
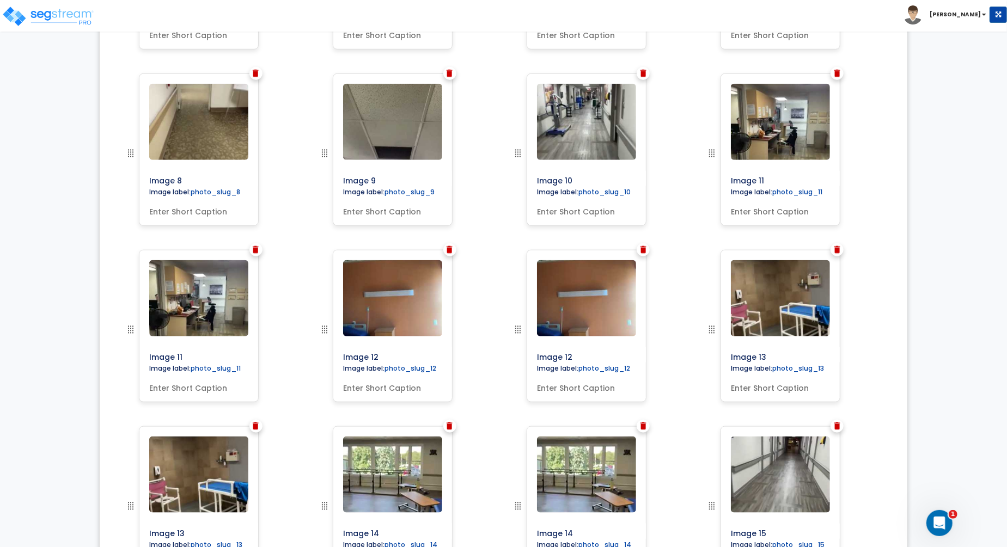
scroll to position [718, 0]
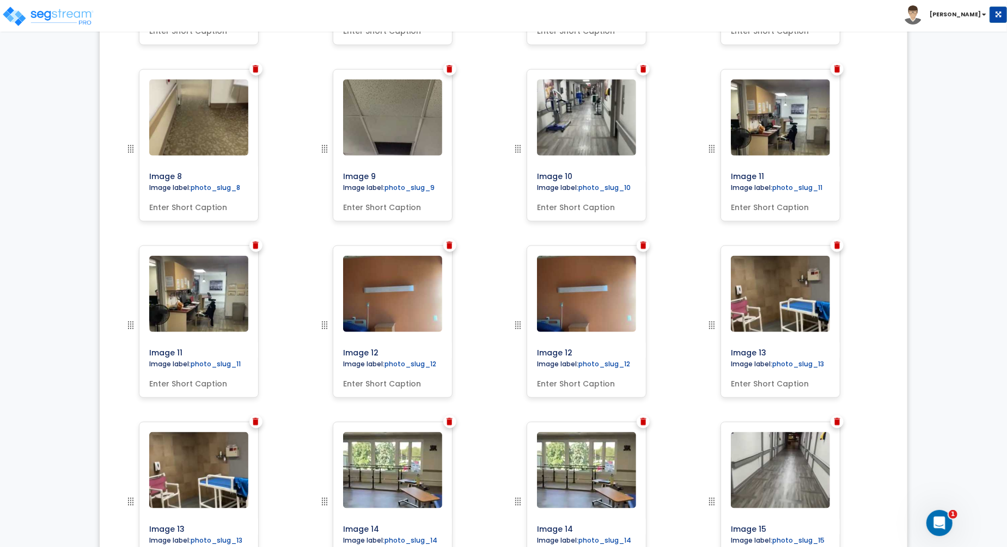
click at [257, 246] on img at bounding box center [256, 246] width 6 height 8
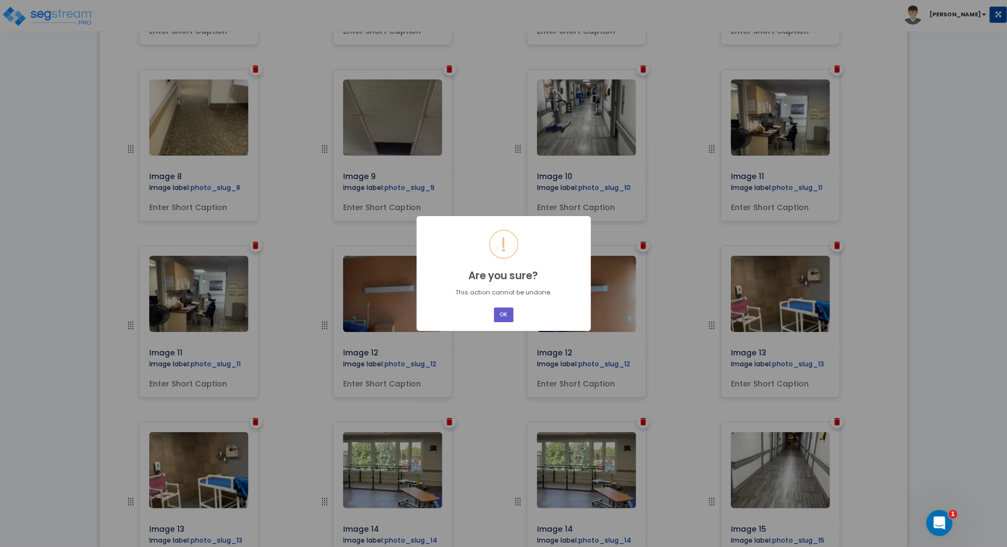
click at [505, 315] on button "OK" at bounding box center [504, 315] width 20 height 15
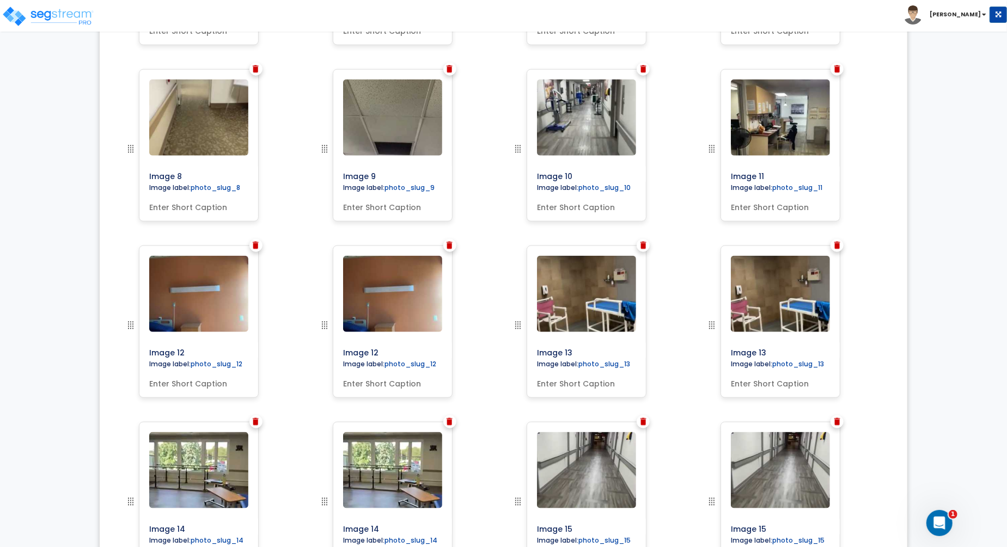
click at [447, 244] on img at bounding box center [450, 246] width 6 height 8
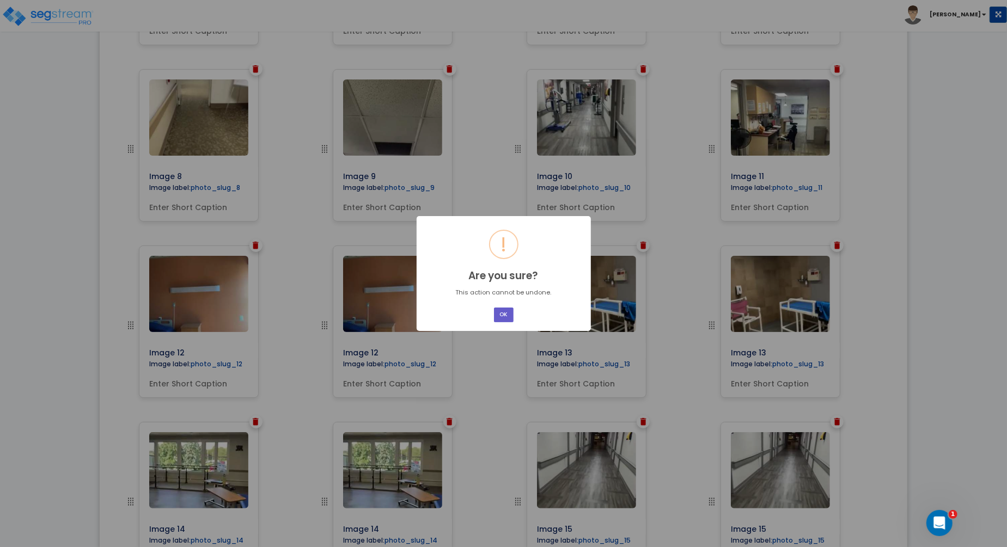
click at [506, 314] on button "OK" at bounding box center [504, 315] width 20 height 15
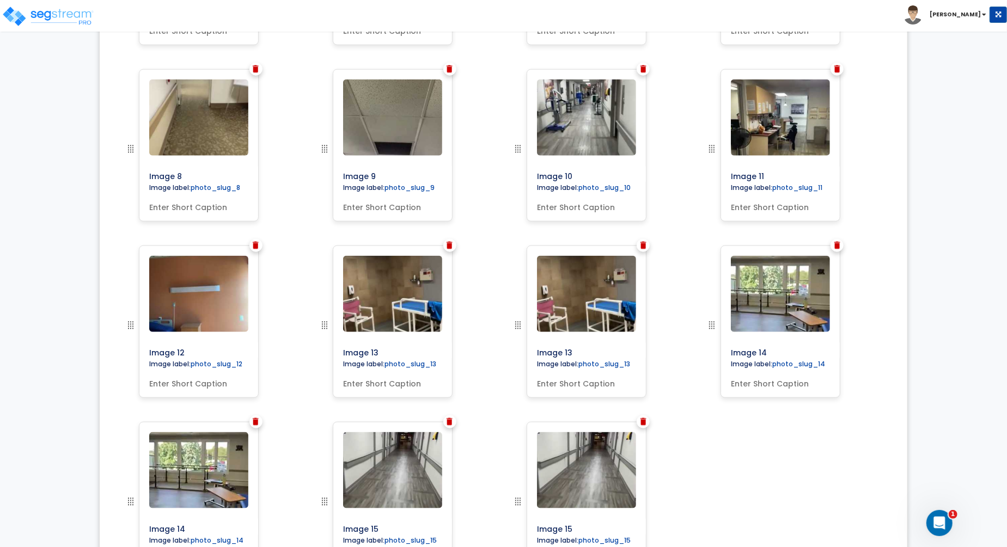
click at [641, 244] on img at bounding box center [644, 246] width 6 height 8
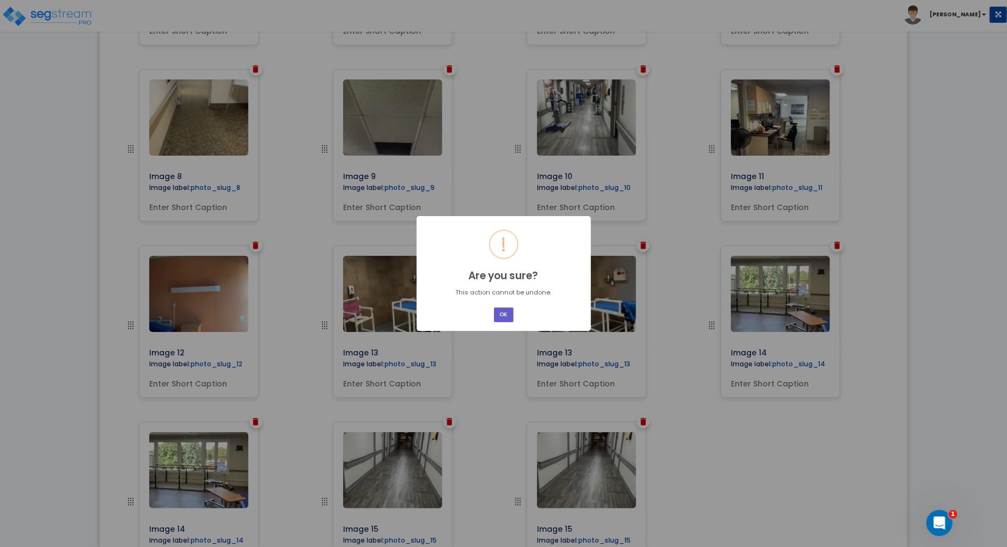
click at [503, 314] on button "OK" at bounding box center [504, 315] width 20 height 15
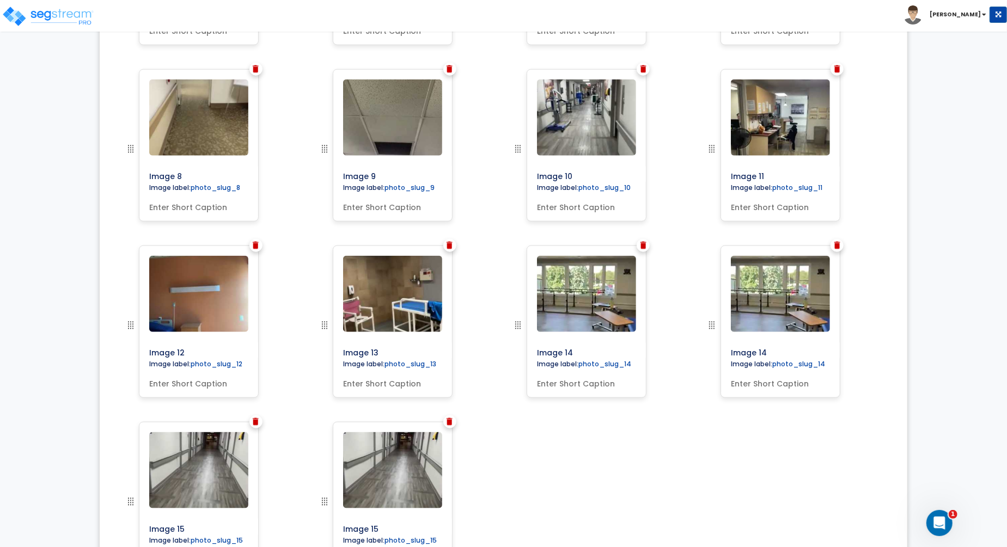
click at [837, 242] on img at bounding box center [838, 246] width 6 height 8
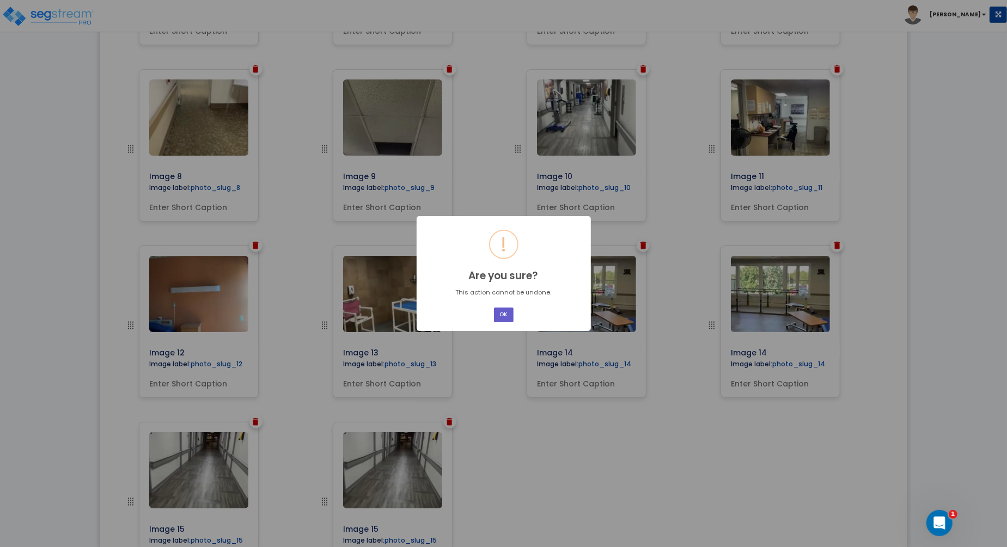
click at [504, 308] on button "OK" at bounding box center [504, 315] width 20 height 15
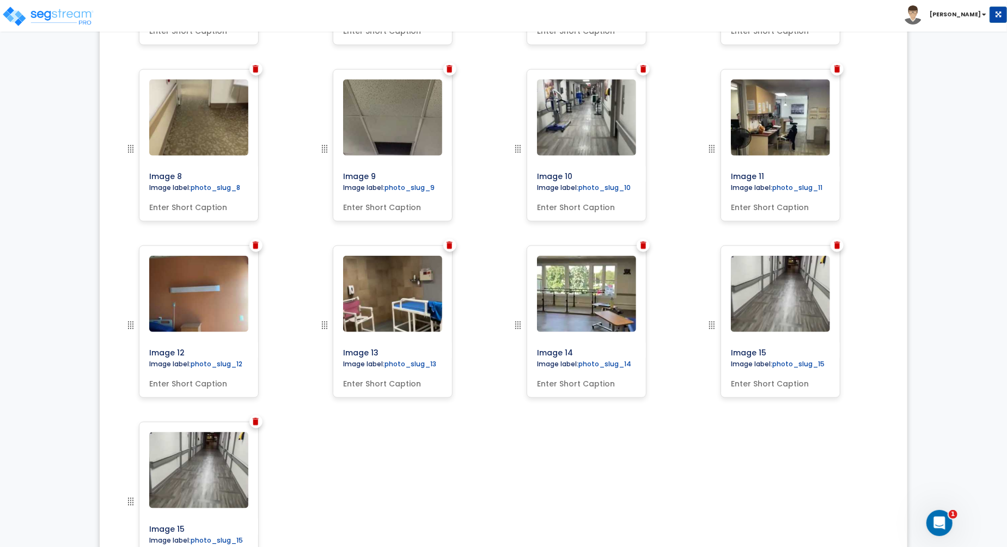
click at [837, 244] on img at bounding box center [838, 246] width 6 height 8
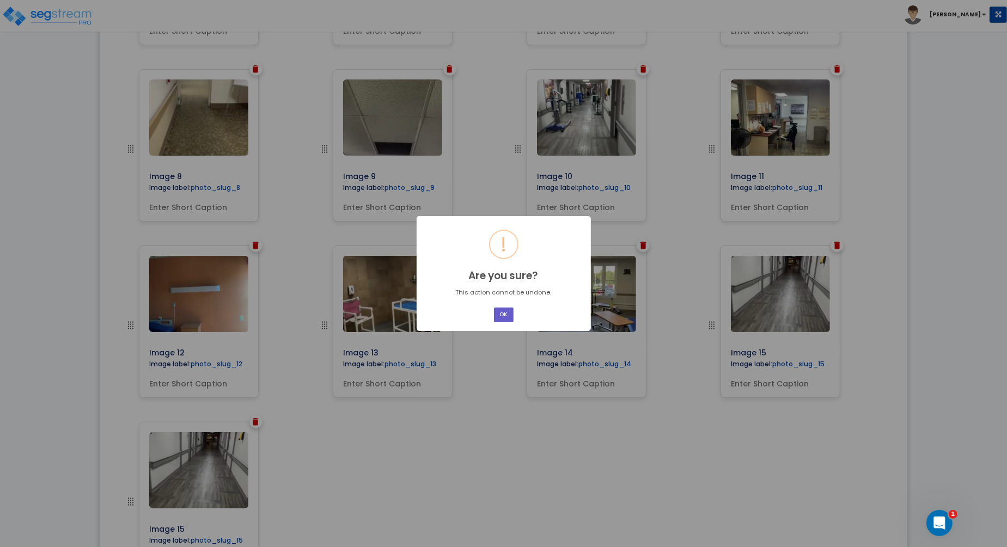
click at [507, 312] on button "OK" at bounding box center [504, 315] width 20 height 15
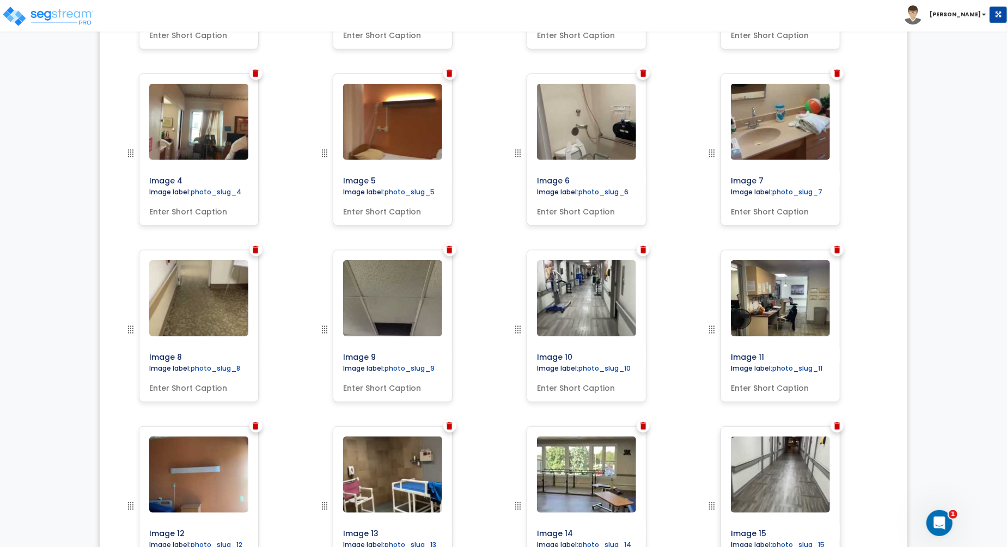
scroll to position [0, 0]
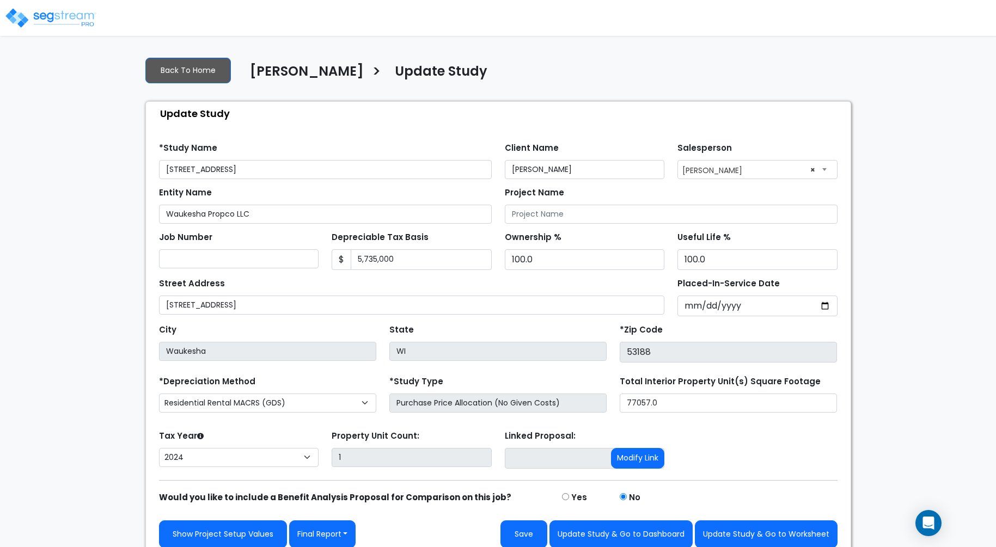
select select "2024"
click at [768, 532] on button "Update Study & Go to Worksheet" at bounding box center [766, 535] width 143 height 28
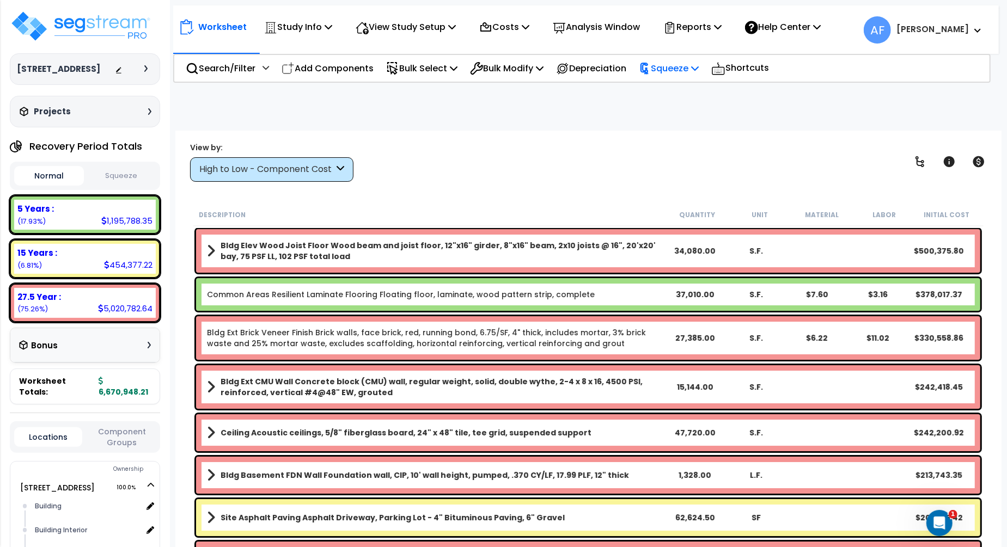
click at [694, 69] on p "Squeeze" at bounding box center [669, 68] width 60 height 15
click at [669, 94] on link "Squeeze" at bounding box center [688, 93] width 108 height 22
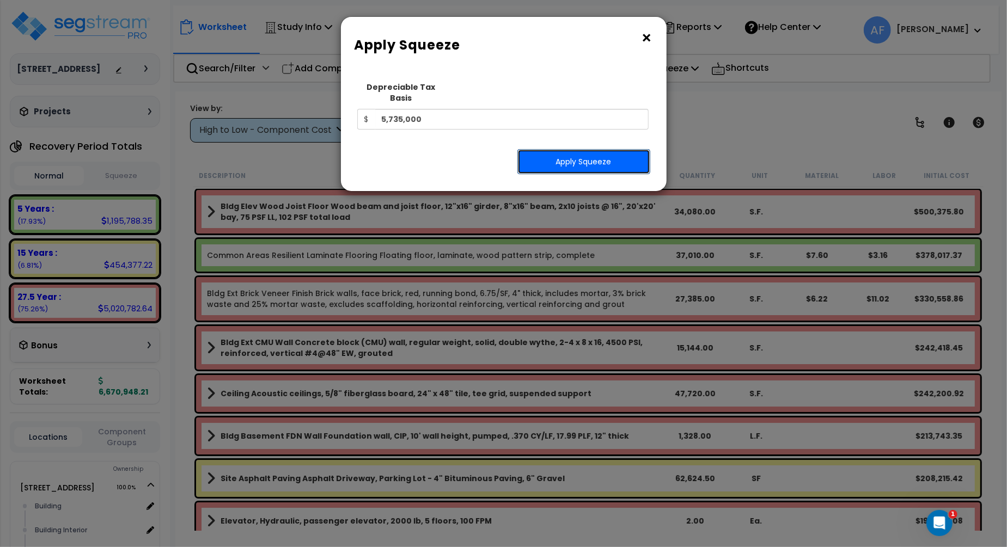
click at [585, 151] on button "Apply Squeeze" at bounding box center [583, 161] width 133 height 25
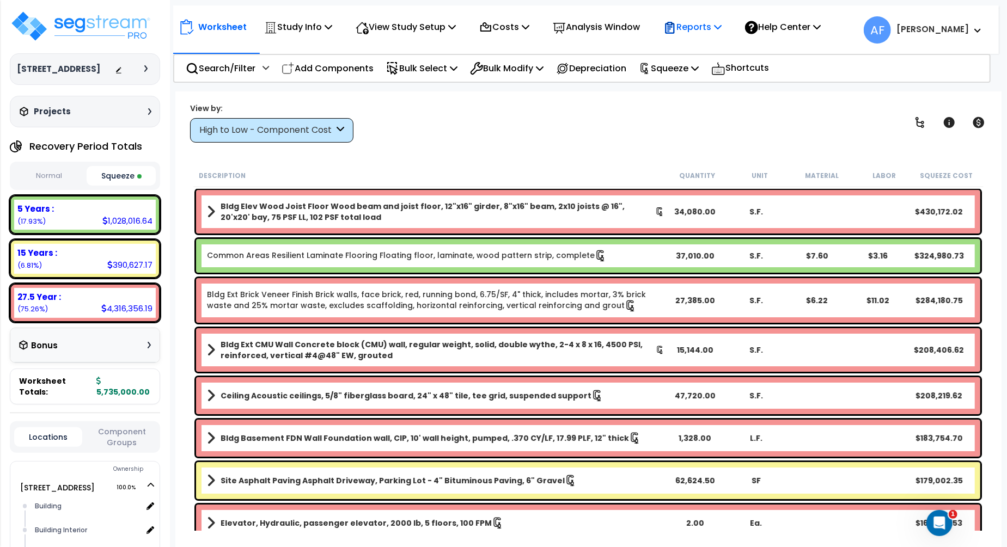
click at [722, 25] on p "Reports" at bounding box center [692, 27] width 58 height 15
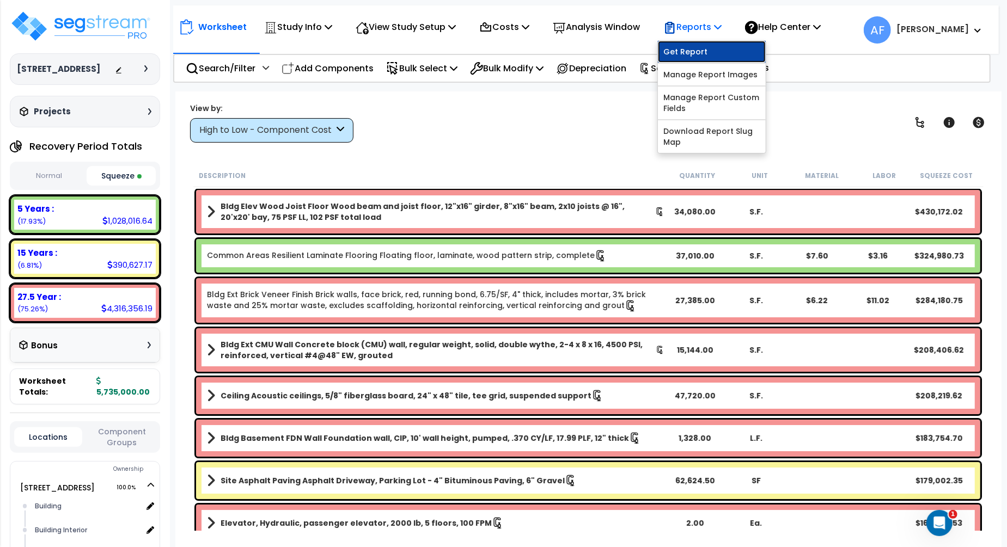
click at [696, 54] on link "Get Report" at bounding box center [712, 52] width 108 height 22
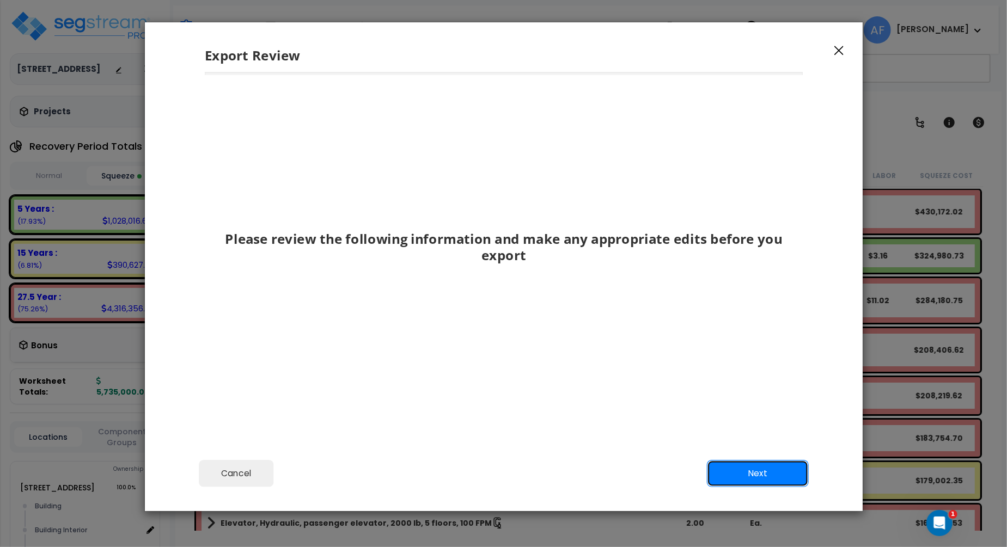
click at [761, 462] on button "Next" at bounding box center [758, 473] width 102 height 27
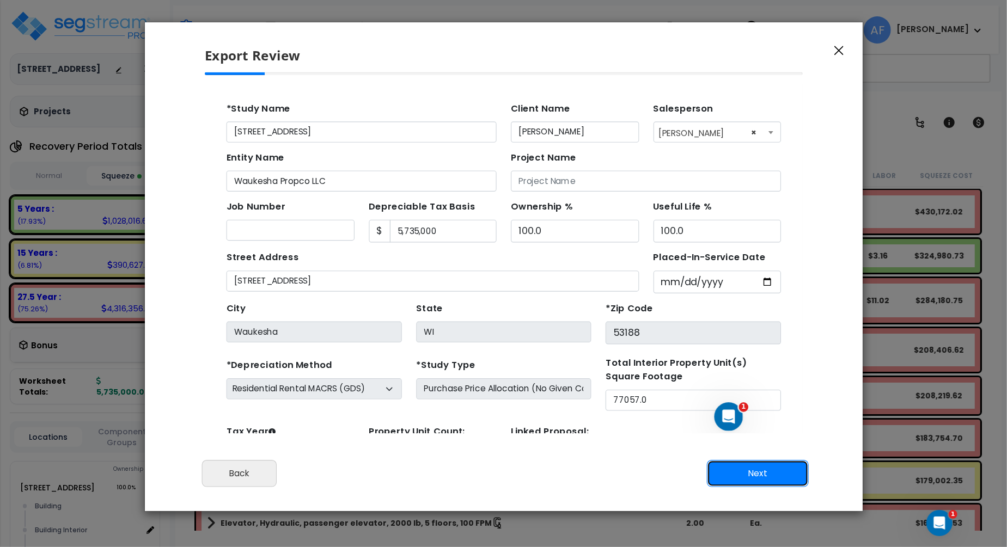
click at [761, 474] on button "Next" at bounding box center [758, 473] width 102 height 27
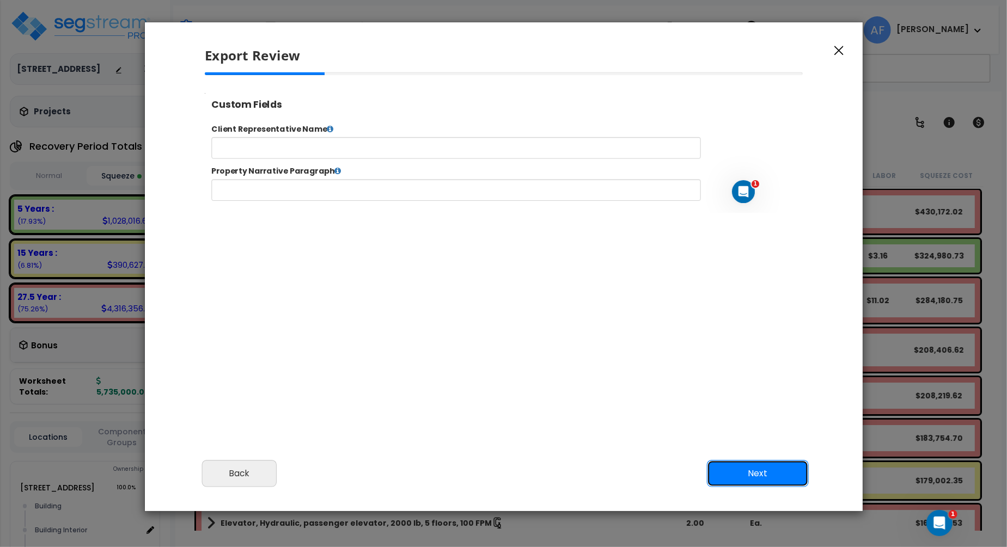
click at [755, 464] on button "Next" at bounding box center [758, 473] width 102 height 27
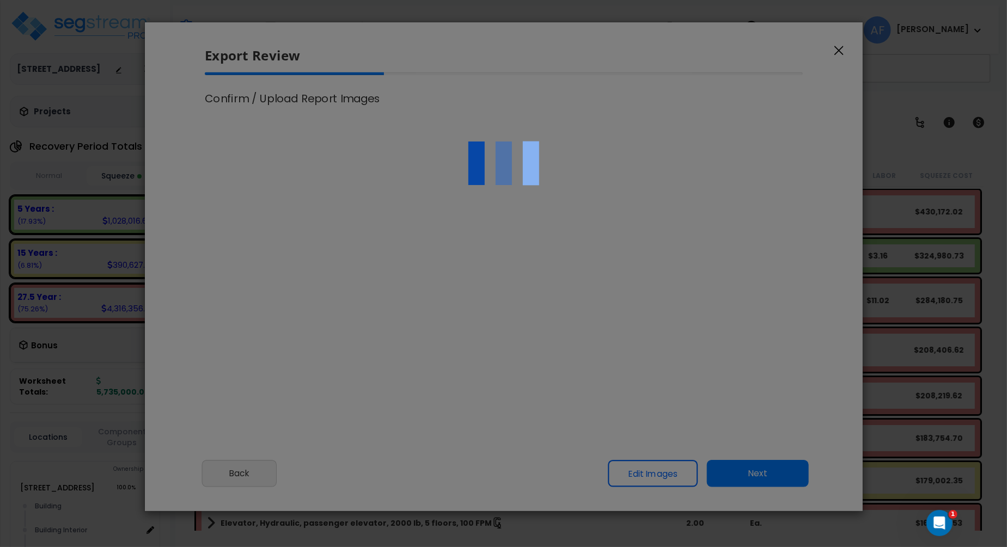
click at [755, 464] on div at bounding box center [503, 273] width 1007 height 547
select select "2024"
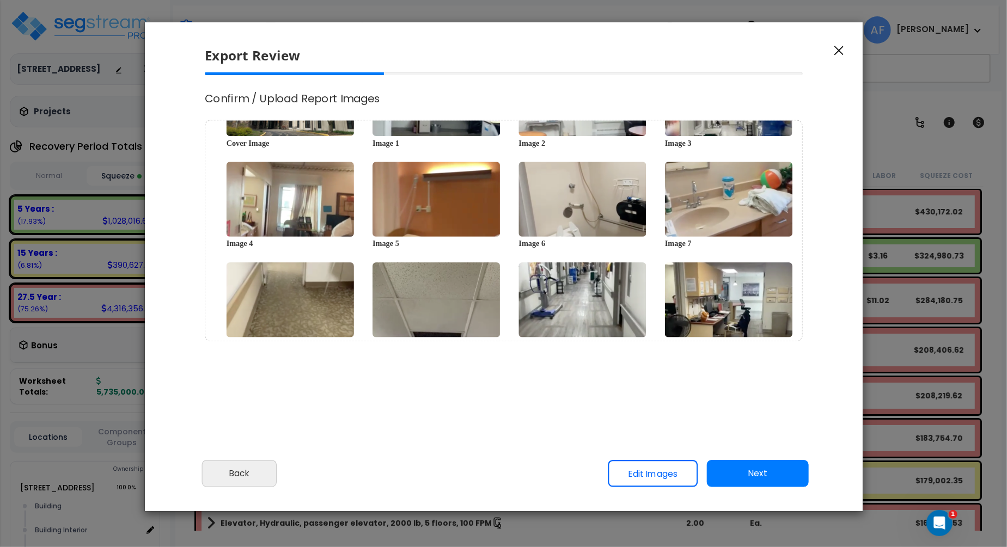
scroll to position [0, 0]
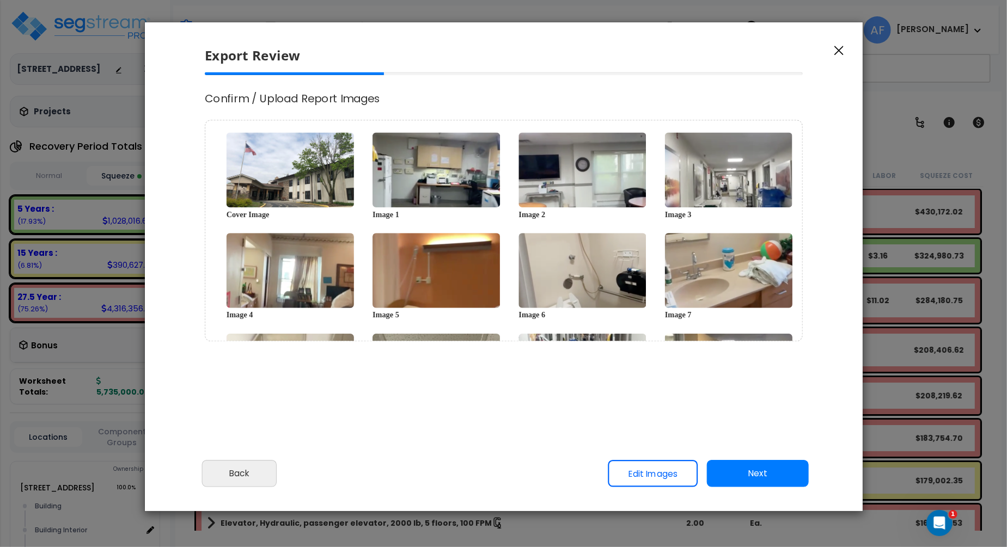
click at [769, 475] on button "Next" at bounding box center [758, 473] width 102 height 27
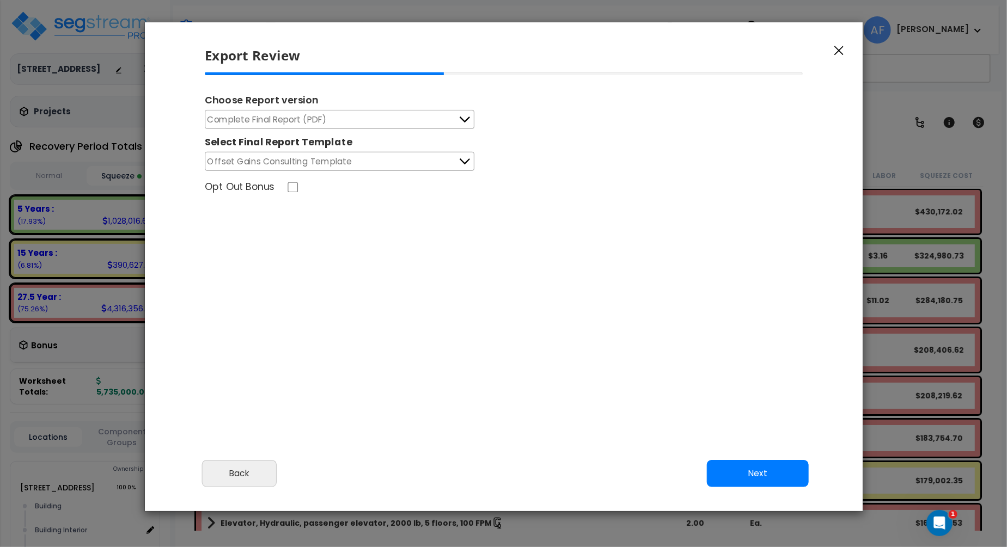
click at [454, 115] on button "Complete Final Report (PDF)" at bounding box center [340, 119] width 270 height 19
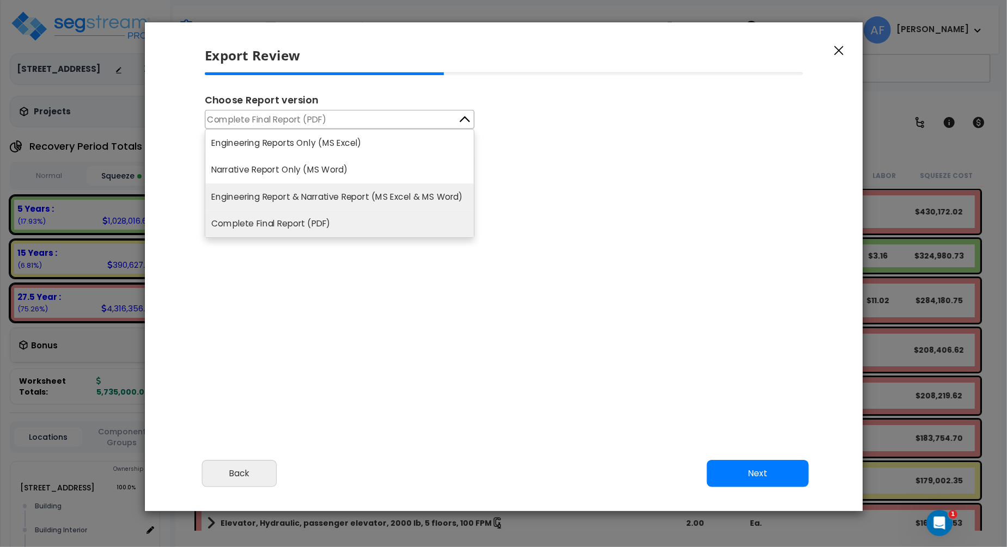
click at [421, 192] on li "Engineering Report & Narrative Report (MS Excel & MS Word)" at bounding box center [339, 197] width 269 height 27
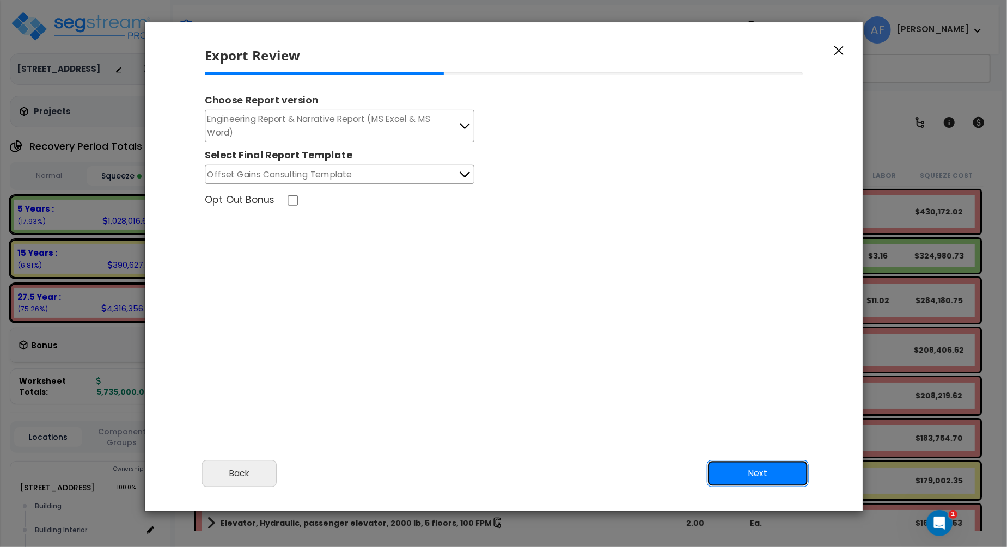
click at [739, 477] on button "Next" at bounding box center [758, 473] width 102 height 27
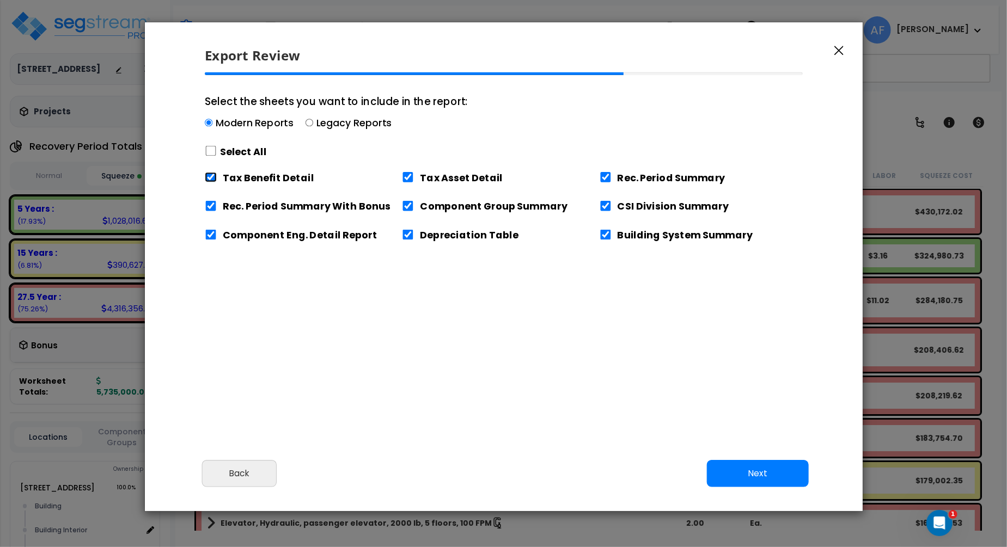
click at [209, 179] on input "Tax Benefit Detail" at bounding box center [211, 177] width 12 height 10
checkbox input "false"
click at [775, 474] on button "Next" at bounding box center [758, 473] width 102 height 27
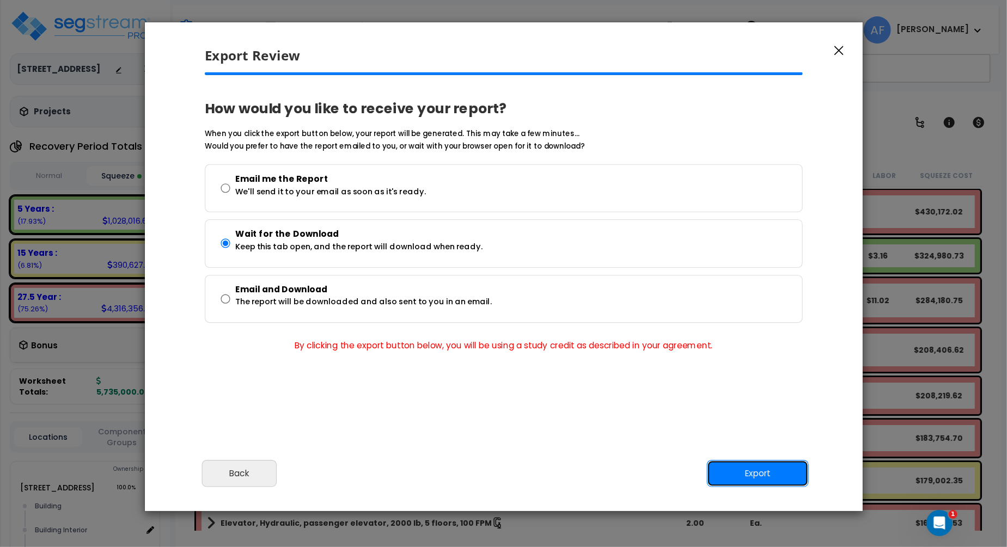
click at [775, 484] on button "Export" at bounding box center [758, 473] width 102 height 27
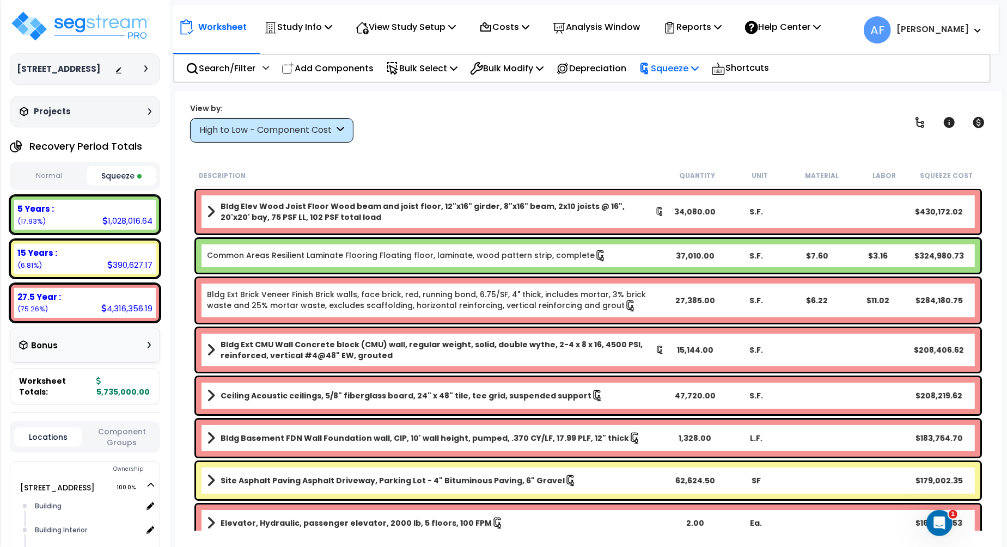
click at [699, 68] on p "Squeeze" at bounding box center [669, 68] width 60 height 15
click at [686, 86] on link "Re-squeeze" at bounding box center [688, 93] width 108 height 22
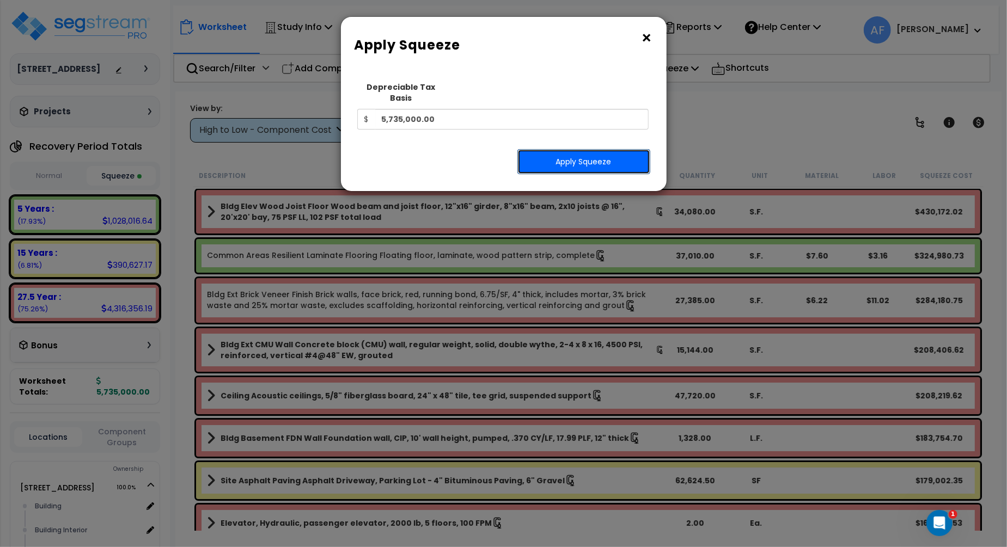
click at [577, 159] on button "Apply Squeeze" at bounding box center [583, 161] width 133 height 25
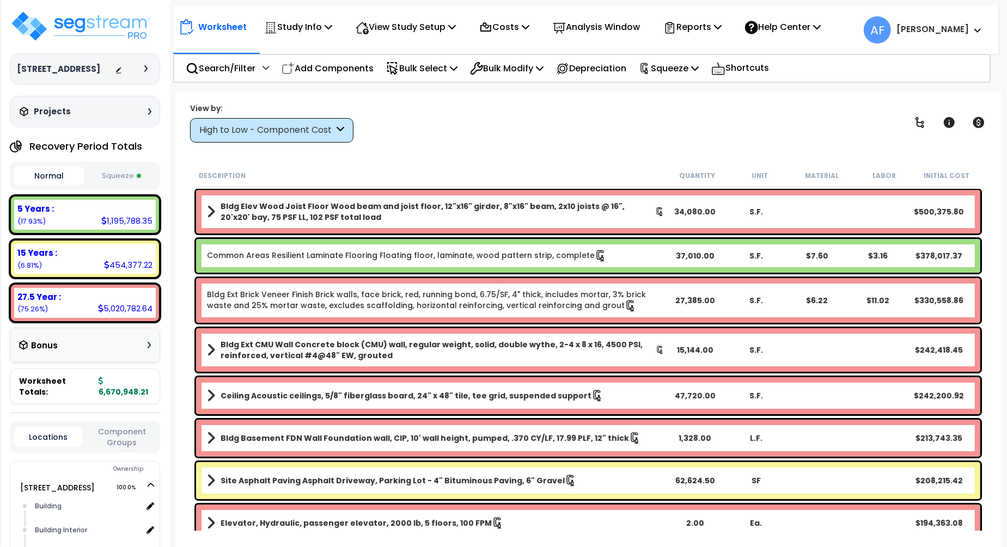
click at [722, 28] on icon at bounding box center [718, 26] width 8 height 9
click at [722, 26] on icon at bounding box center [718, 26] width 8 height 9
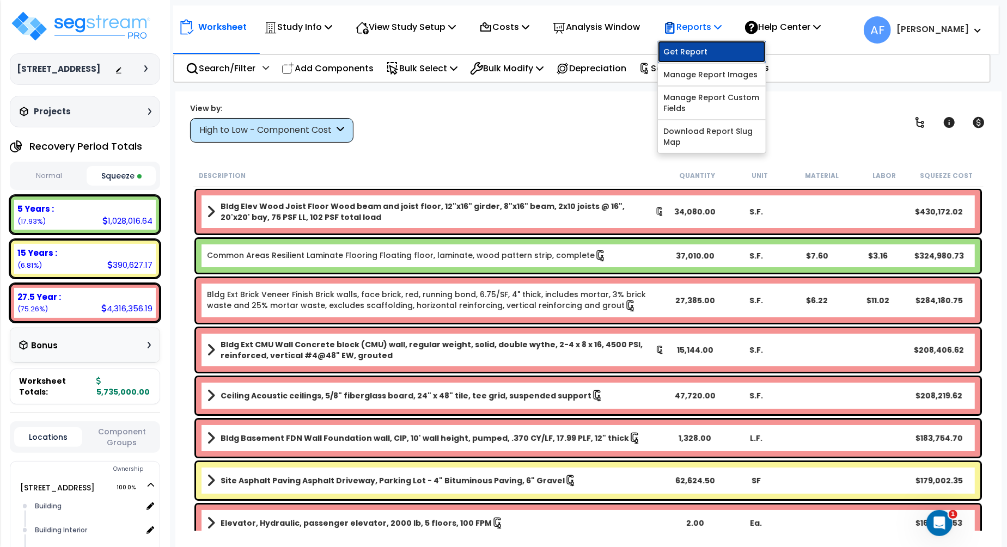
click at [698, 57] on link "Get Report" at bounding box center [712, 52] width 108 height 22
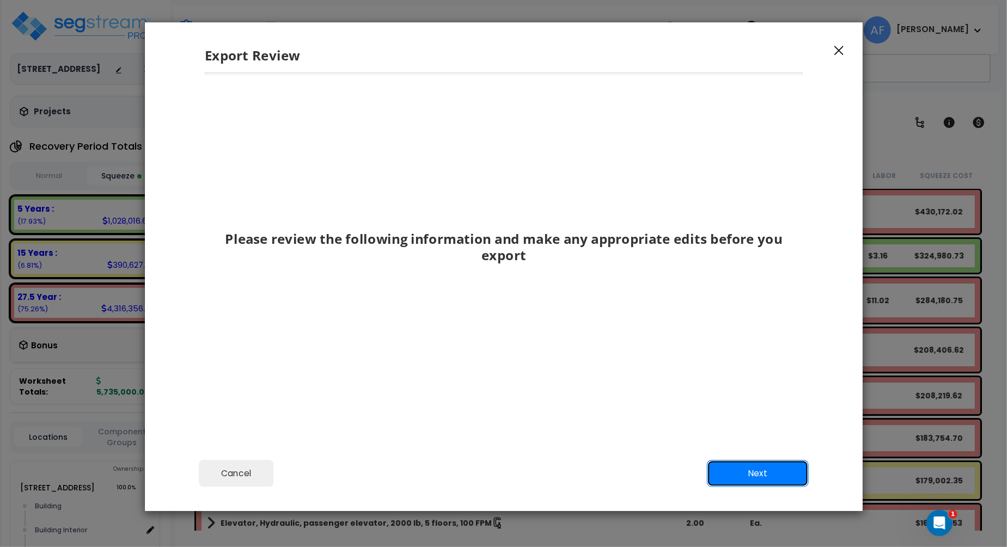
click at [764, 471] on button "Next" at bounding box center [758, 473] width 102 height 27
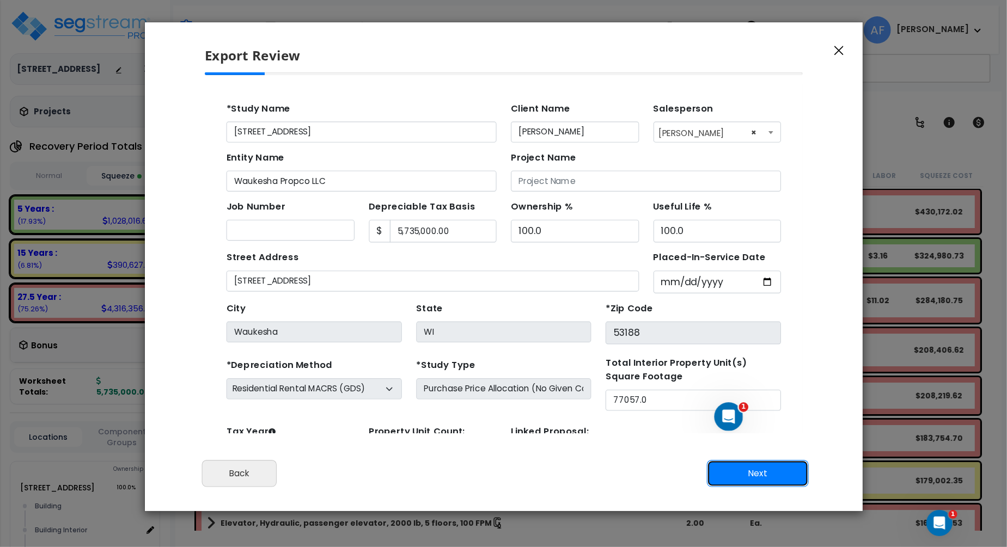
click at [764, 471] on button "Next" at bounding box center [758, 473] width 102 height 27
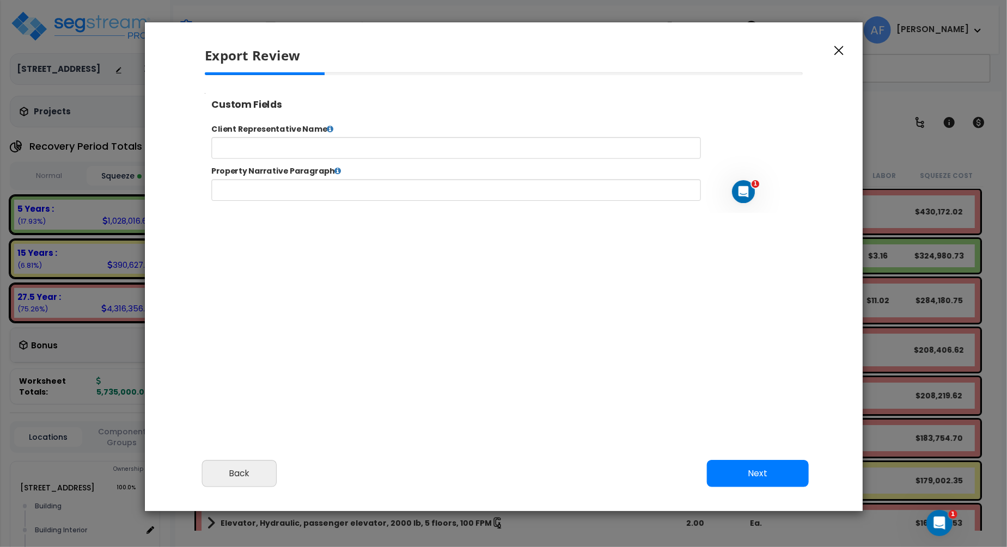
select select "2024"
click at [758, 469] on button "Next" at bounding box center [758, 473] width 102 height 27
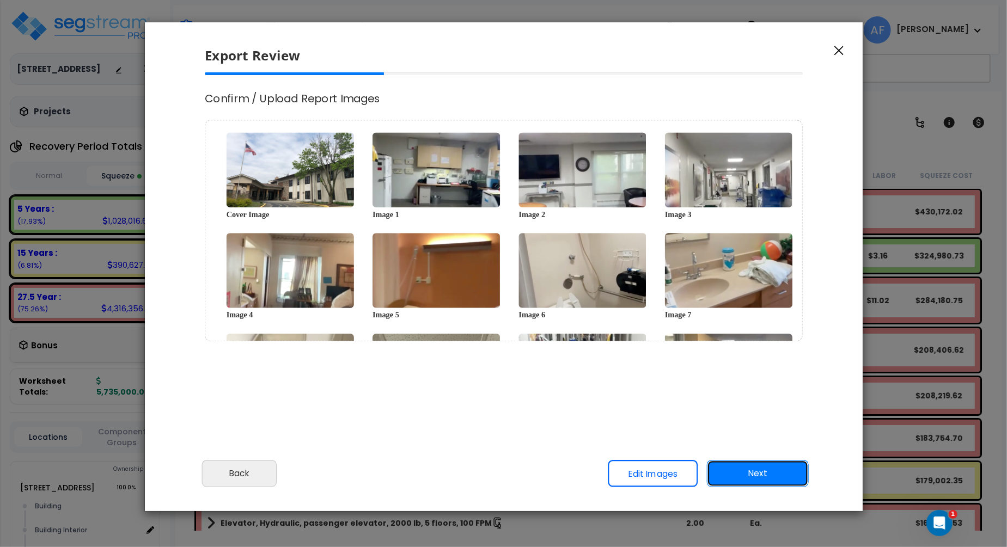
click at [771, 477] on button "Next" at bounding box center [758, 473] width 102 height 27
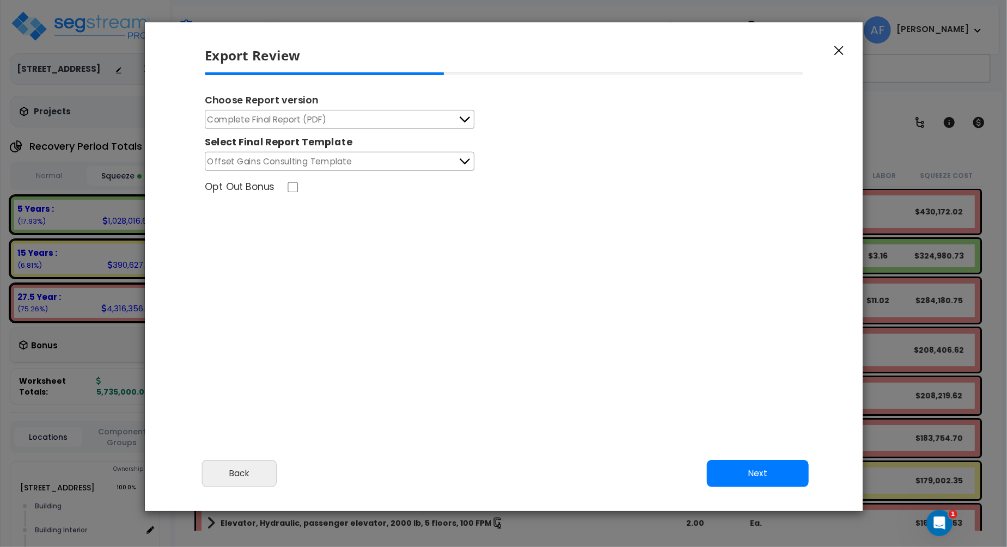
click at [432, 112] on button "Complete Final Report (PDF)" at bounding box center [340, 119] width 270 height 19
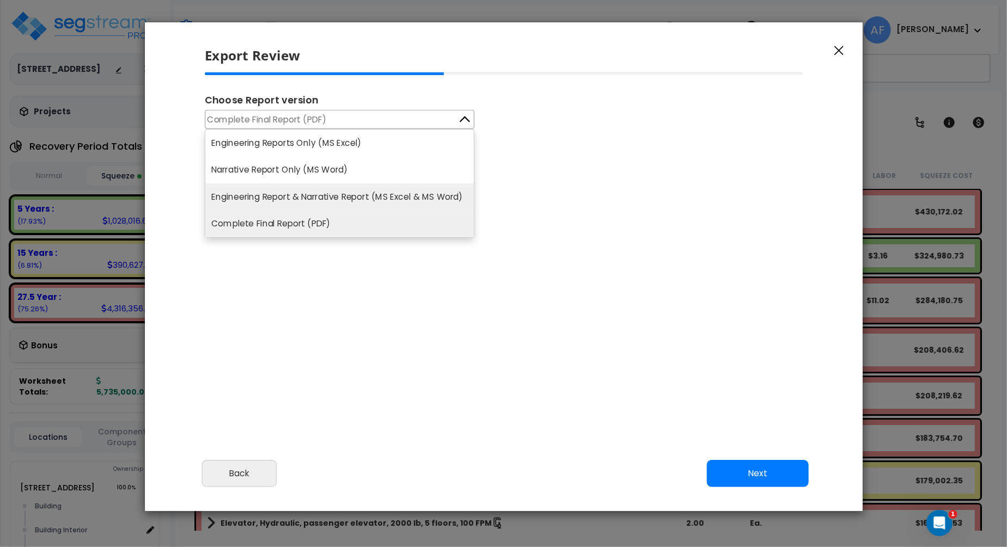
click at [421, 190] on li "Engineering Report & Narrative Report (MS Excel & MS Word)" at bounding box center [339, 197] width 269 height 27
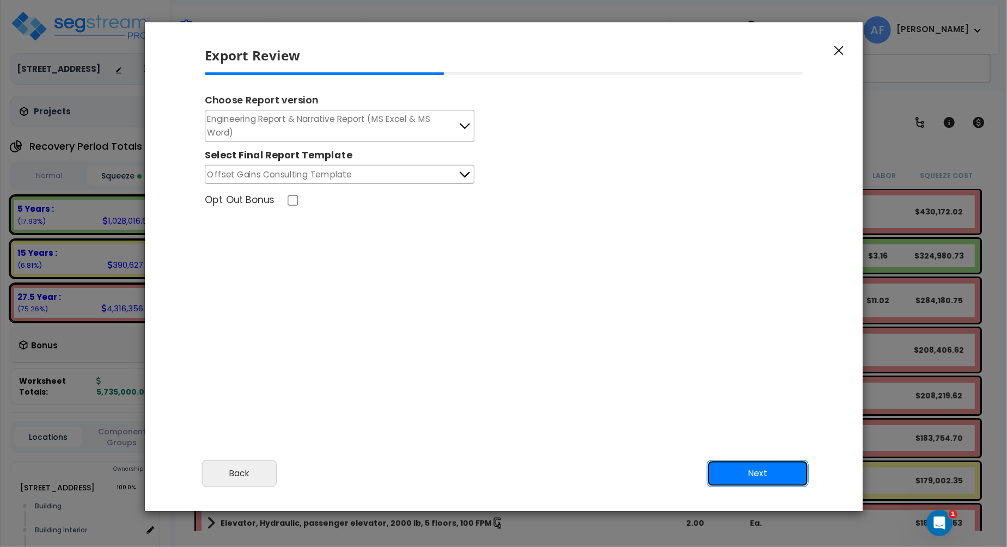
click at [756, 476] on button "Next" at bounding box center [758, 473] width 102 height 27
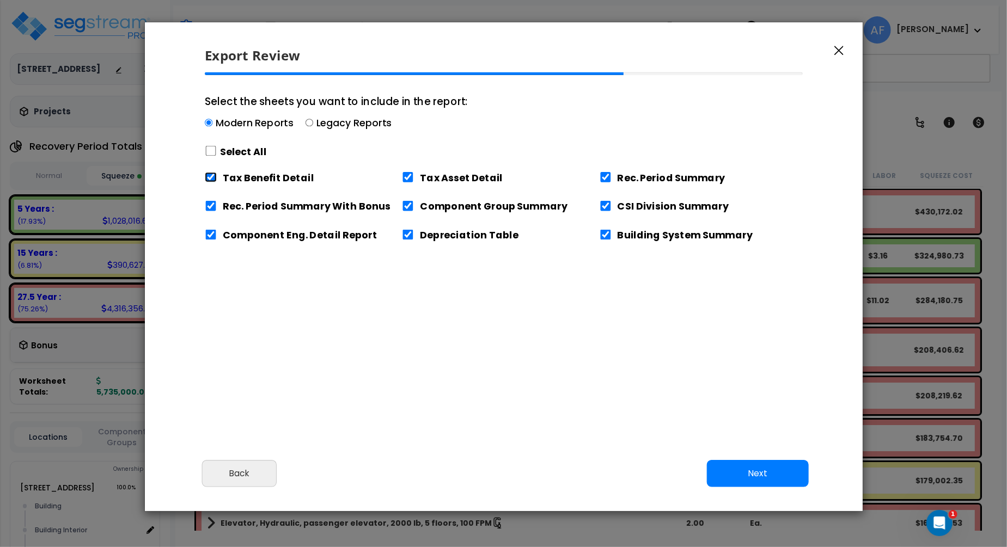
click at [212, 173] on input "Tax Benefit Detail" at bounding box center [211, 177] width 12 height 10
checkbox input "false"
click at [760, 464] on button "Next" at bounding box center [758, 473] width 102 height 27
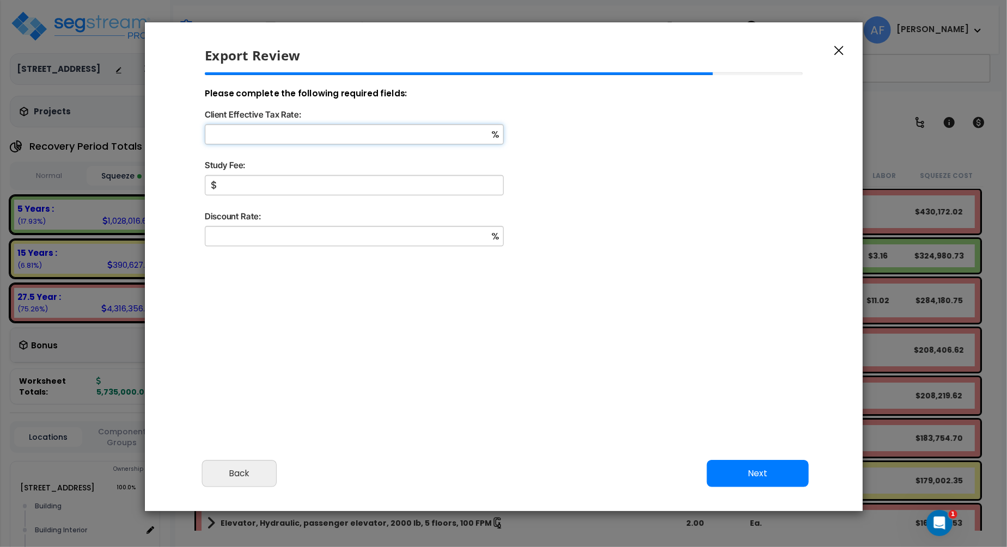
click at [336, 137] on input "Client Effective Tax Rate:" at bounding box center [354, 134] width 299 height 20
type input "30"
click at [291, 181] on input "Study Fee:" at bounding box center [354, 185] width 299 height 20
type input "4,500"
click at [275, 235] on input "Discount Rate:" at bounding box center [354, 236] width 299 height 20
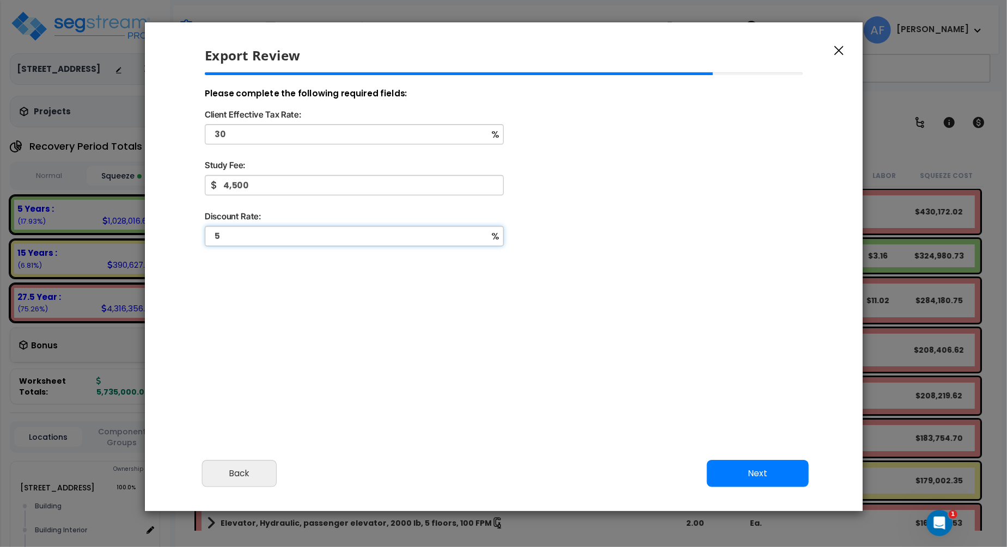
type input "5"
click at [385, 344] on div "Please complete the following required fields: Client Effective Tax Rate: 30 % …" at bounding box center [504, 222] width 616 height 300
click at [752, 466] on button "Next" at bounding box center [758, 473] width 102 height 27
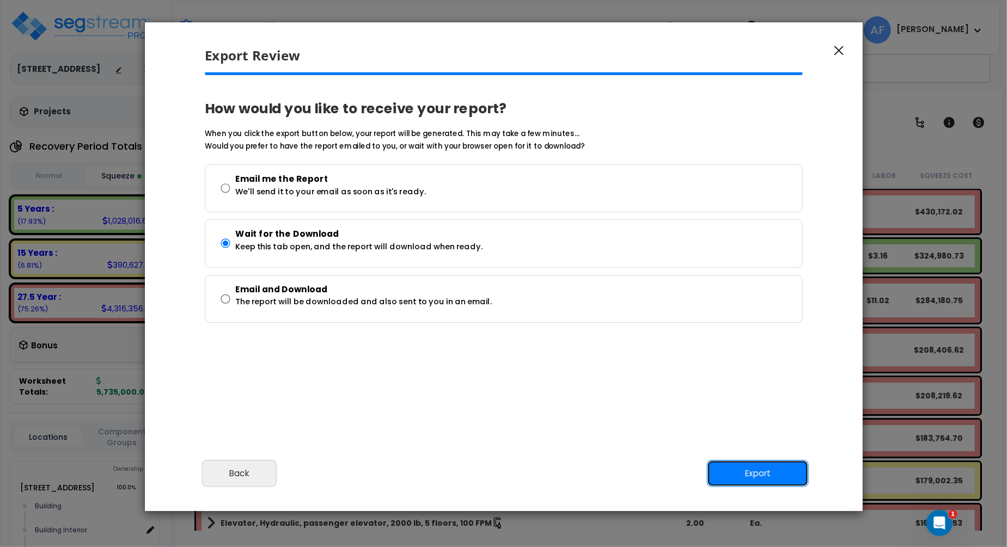
click at [753, 470] on button "Export" at bounding box center [758, 473] width 102 height 27
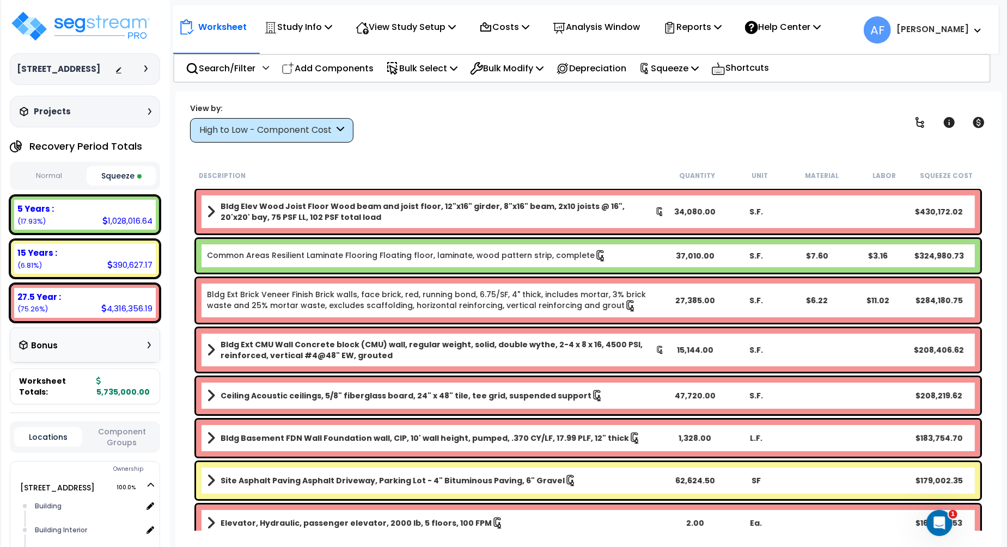
click at [724, 139] on div "View by: High to Low - Component Cost High to Low - Component Cost" at bounding box center [588, 122] width 804 height 40
click at [647, 149] on div "Worksheet Study Info Study Setup Add Property Unit Template study Clone study AF" at bounding box center [588, 365] width 826 height 547
